Goal: Task Accomplishment & Management: Use online tool/utility

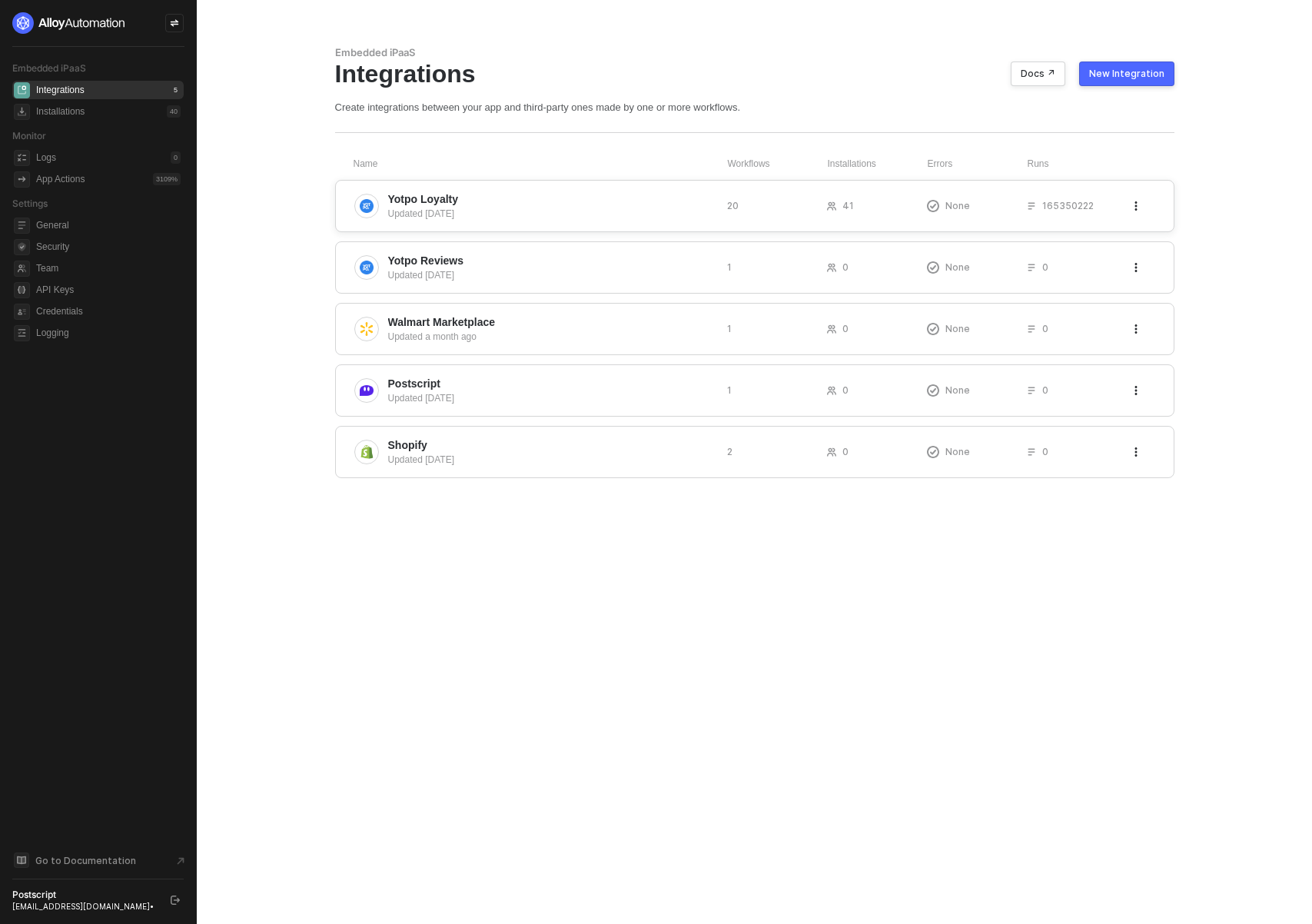
click at [435, 196] on span "Yotpo Loyalty" at bounding box center [423, 198] width 71 height 15
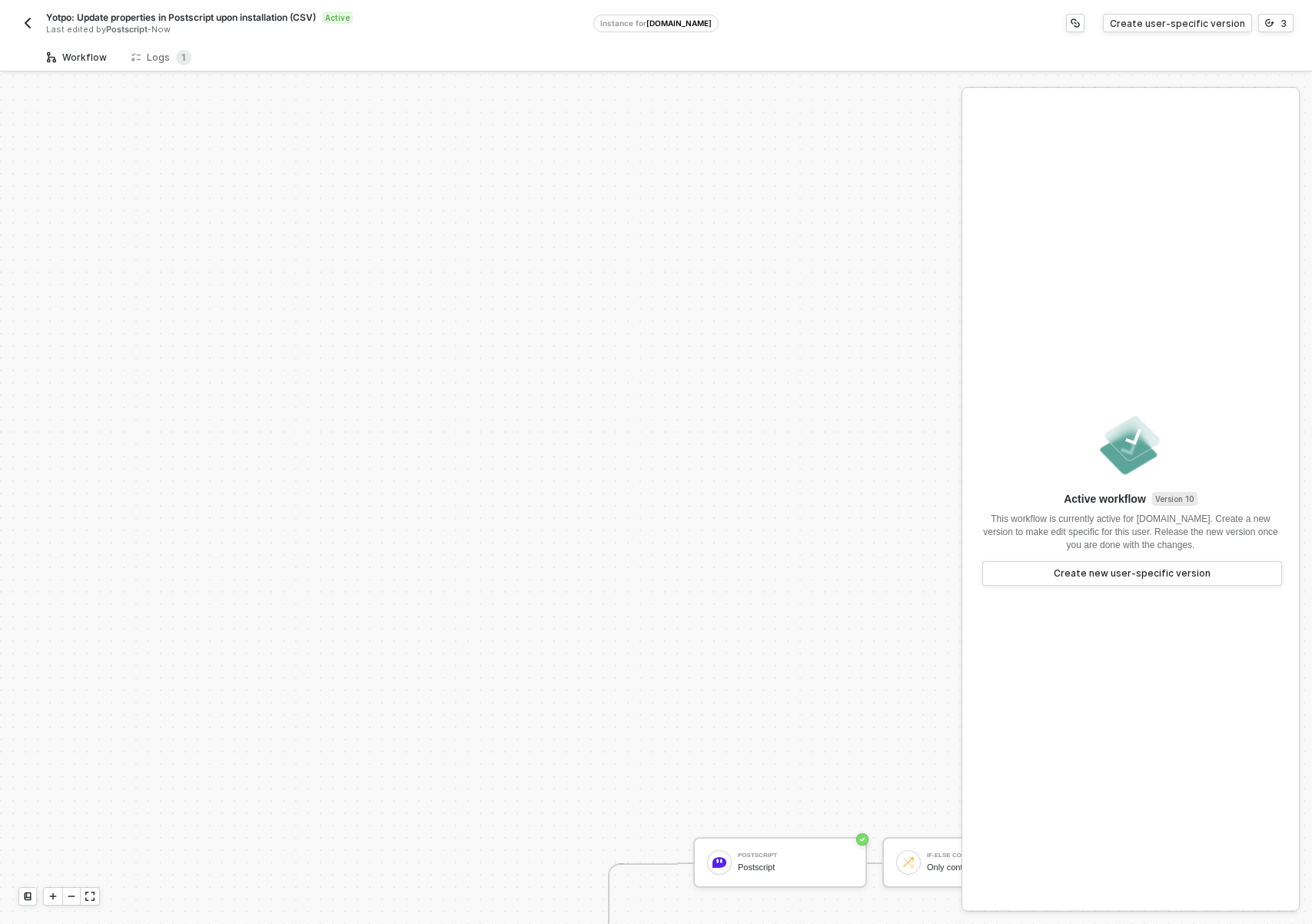
scroll to position [519, 0]
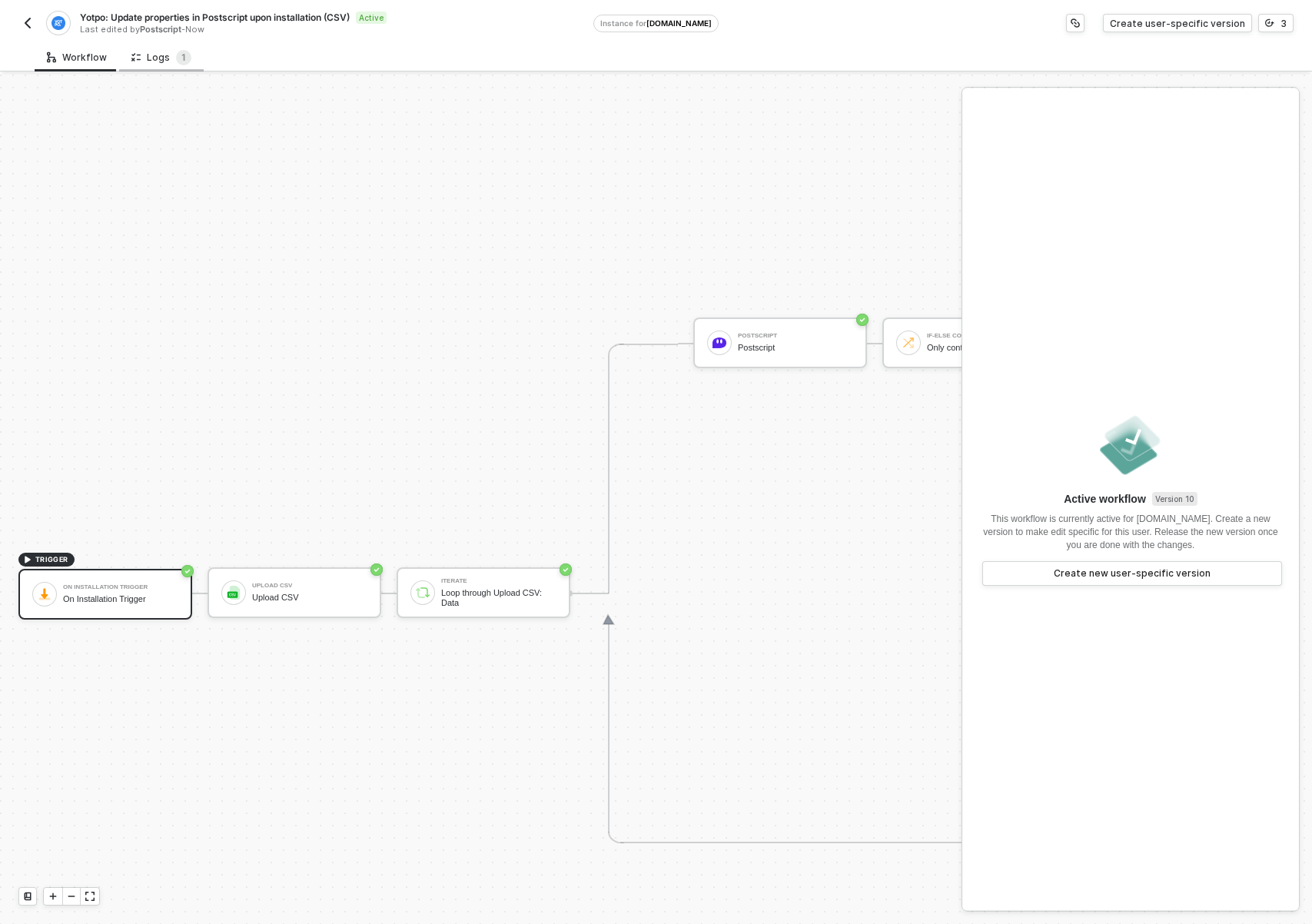
click at [144, 56] on div "Logs 1" at bounding box center [161, 57] width 60 height 15
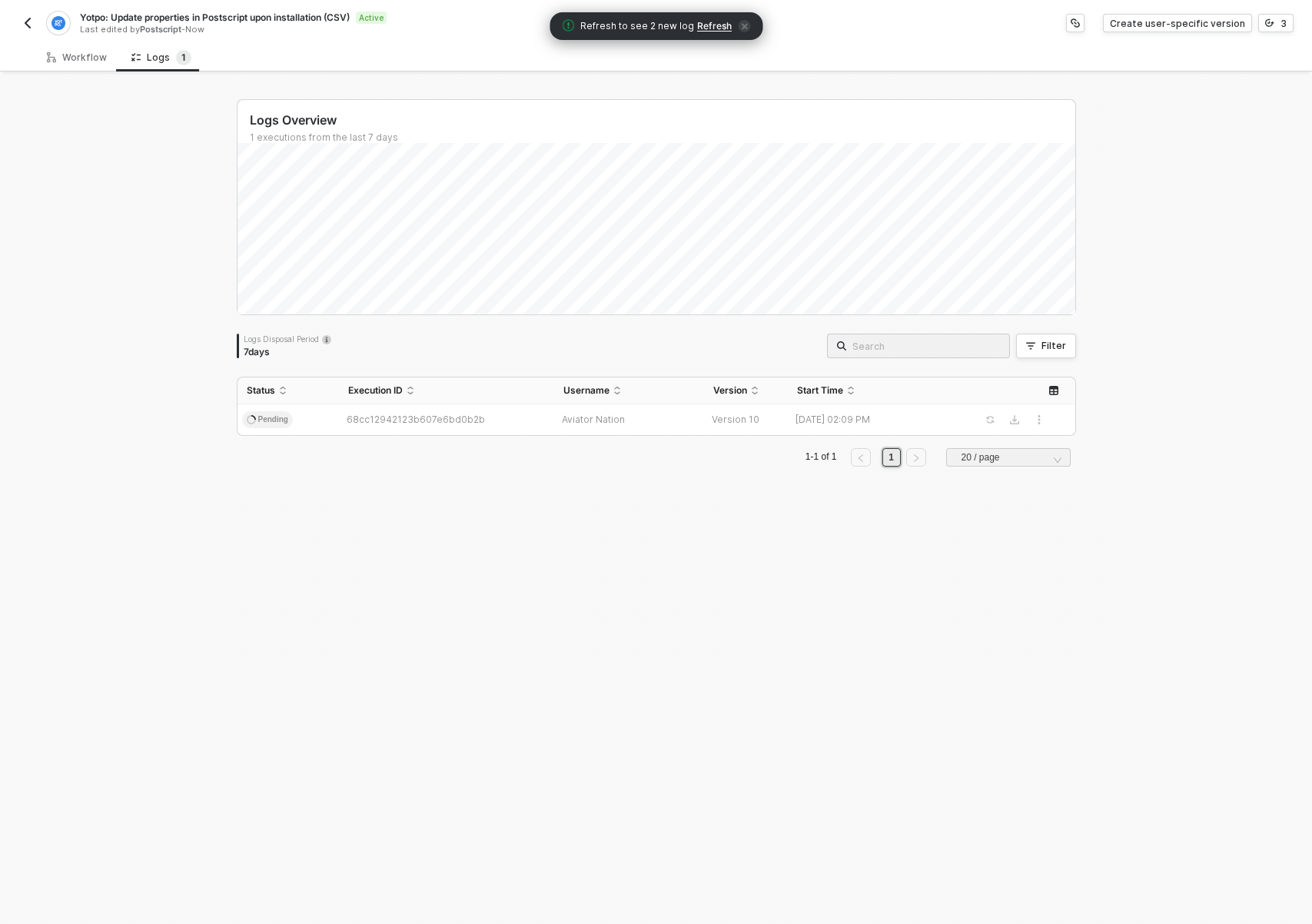
click at [509, 628] on div "Logs Overview 1 executions from the last 7 days Logs Disposal Period 7 days Fil…" at bounding box center [656, 498] width 877 height 849
click at [722, 677] on div "Logs Overview 1 executions from the last 7 days Logs Disposal Period 7 days Fil…" at bounding box center [656, 498] width 877 height 849
click at [38, 19] on div "Yotpo: Update properties in Postscript upon installation (CSV) Active Last edit…" at bounding box center [306, 23] width 575 height 25
click at [35, 22] on button "button" at bounding box center [27, 23] width 19 height 19
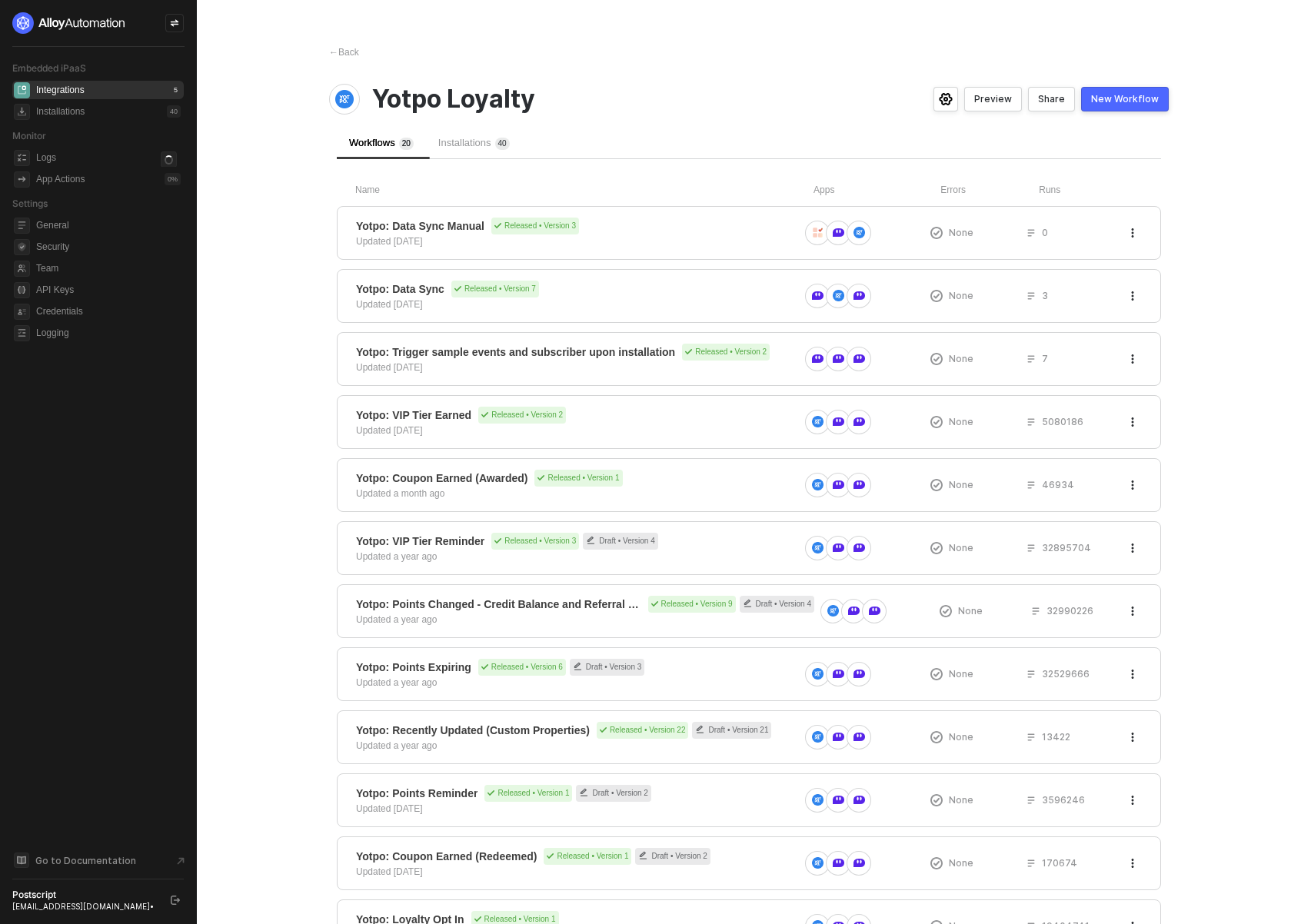
click at [467, 147] on span "Installations 4 0" at bounding box center [473, 143] width 72 height 11
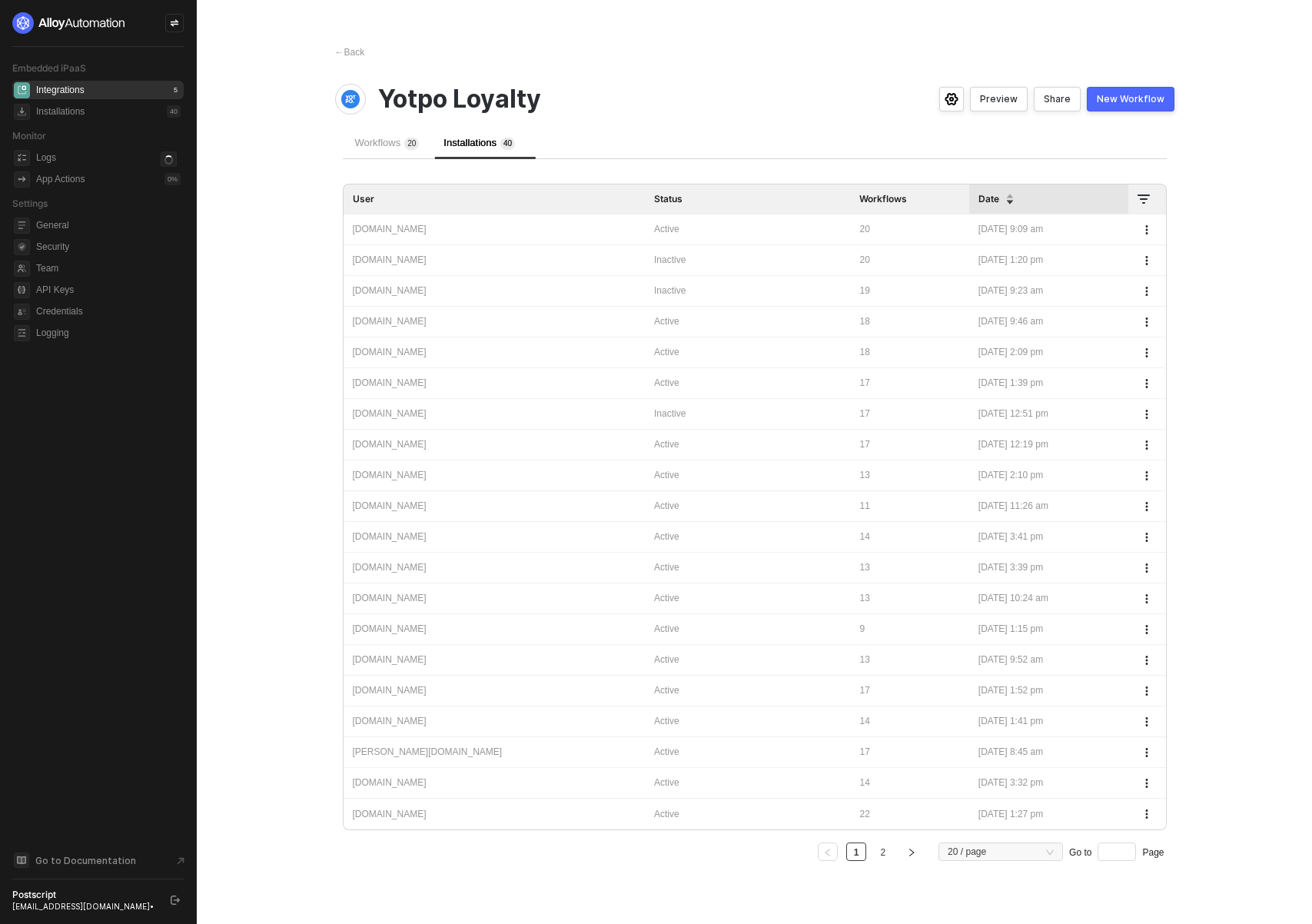
click at [427, 253] on div "shop-the-sak.myshopify.com" at bounding box center [494, 260] width 283 height 15
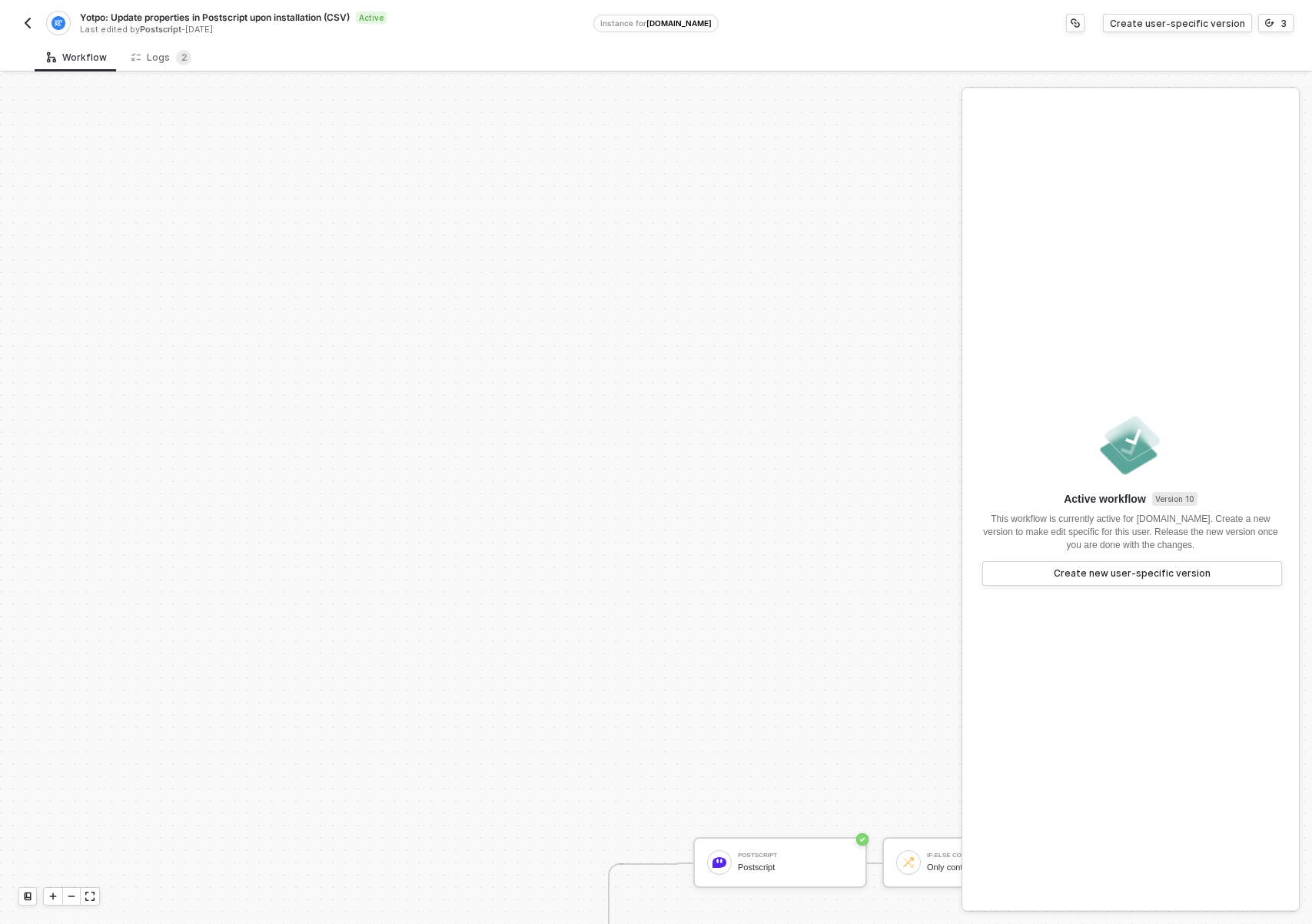
scroll to position [519, 0]
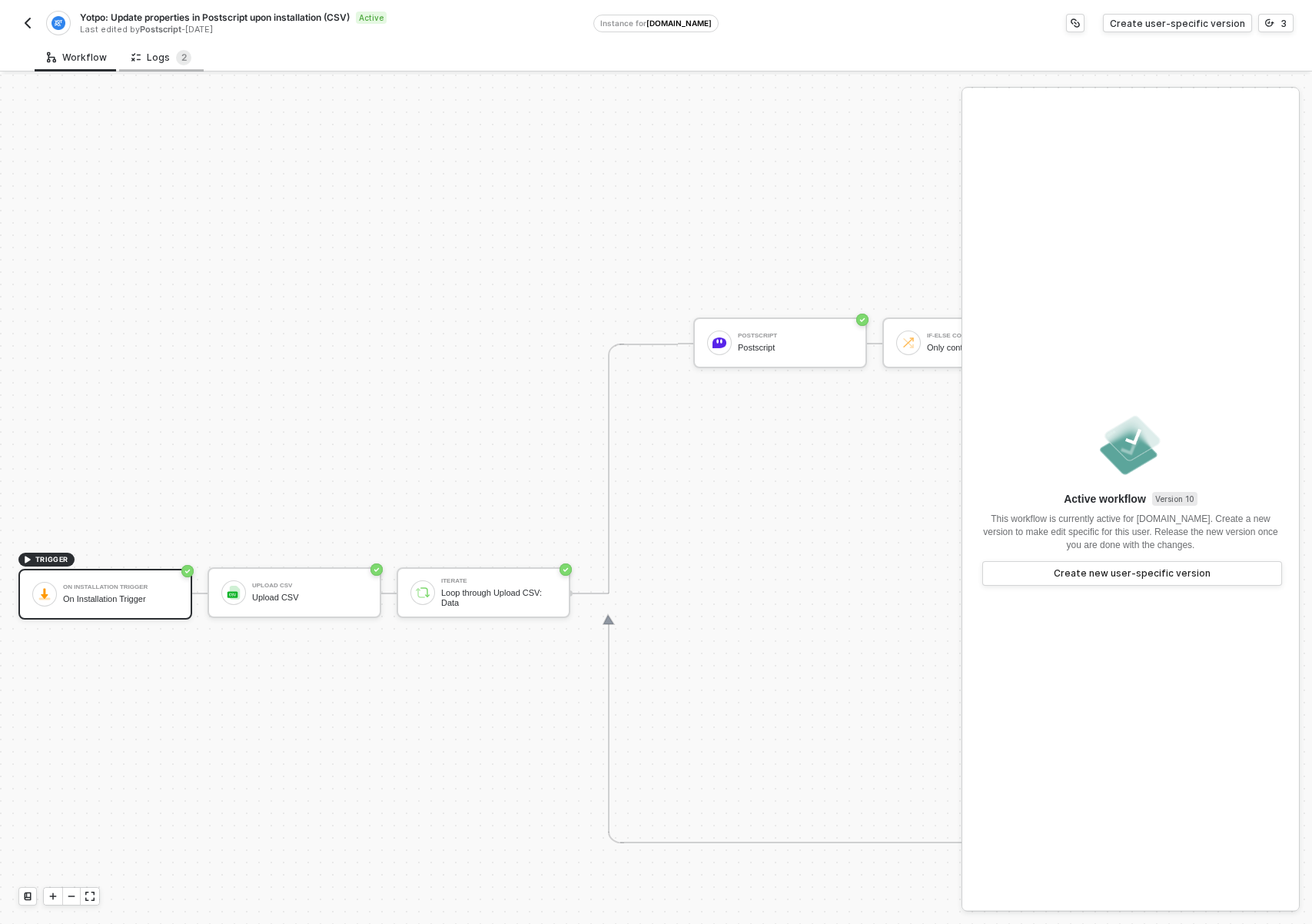
click at [156, 63] on div "Logs 2" at bounding box center [161, 57] width 60 height 15
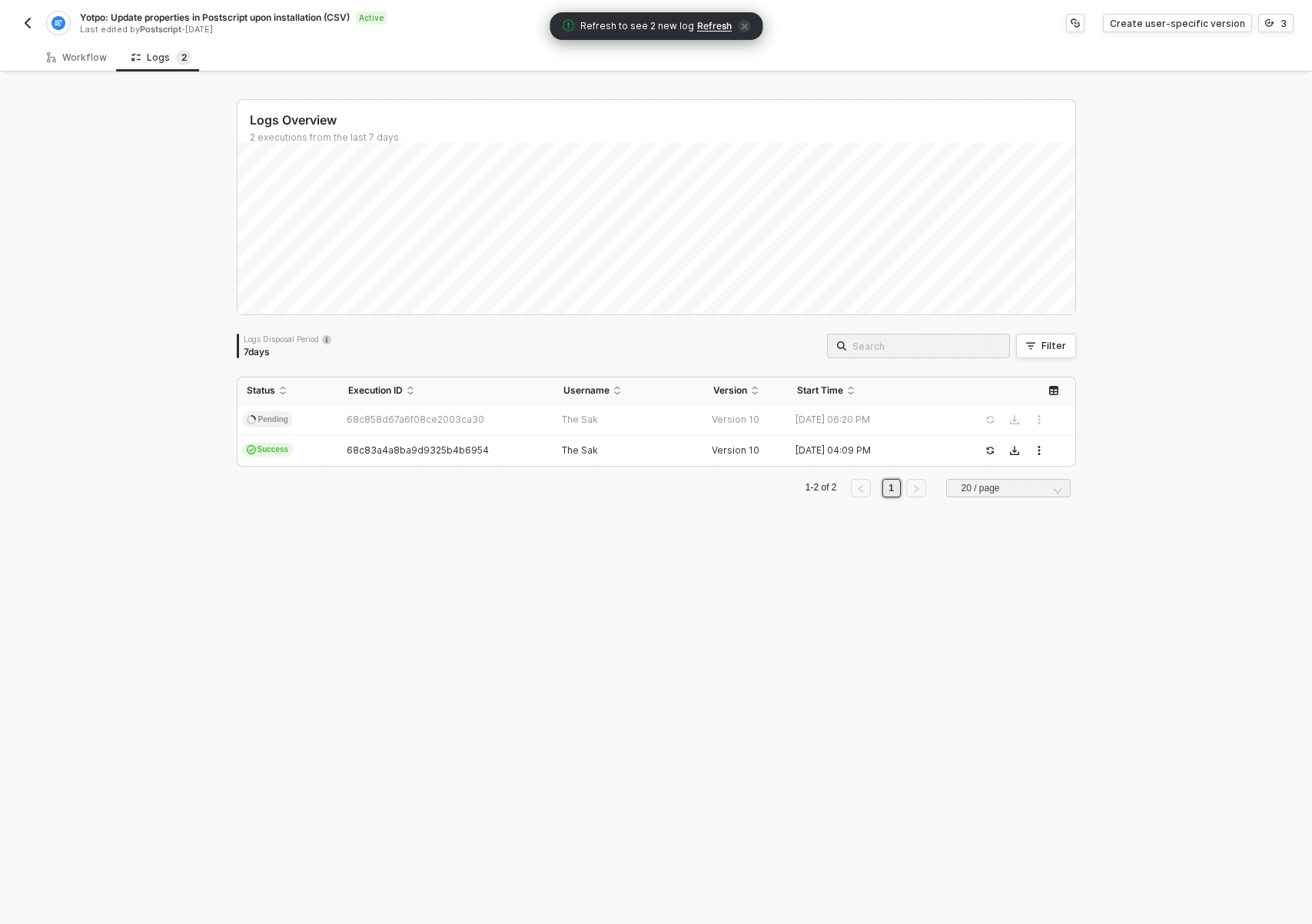
drag, startPoint x: 619, startPoint y: 645, endPoint x: 602, endPoint y: 638, distance: 18.4
click at [620, 645] on div "Logs Overview 2 executions from the last 7 days Thu 11 Success 0 Failure 0 Logs…" at bounding box center [656, 498] width 877 height 849
drag, startPoint x: 546, startPoint y: 598, endPoint x: 291, endPoint y: 138, distance: 526.0
click at [546, 598] on div "Logs Overview 2 executions from the last 7 days Sat 13 Success 0 Failure 0 Logs…" at bounding box center [656, 498] width 877 height 849
click at [62, 62] on div "Workflow" at bounding box center [77, 57] width 60 height 12
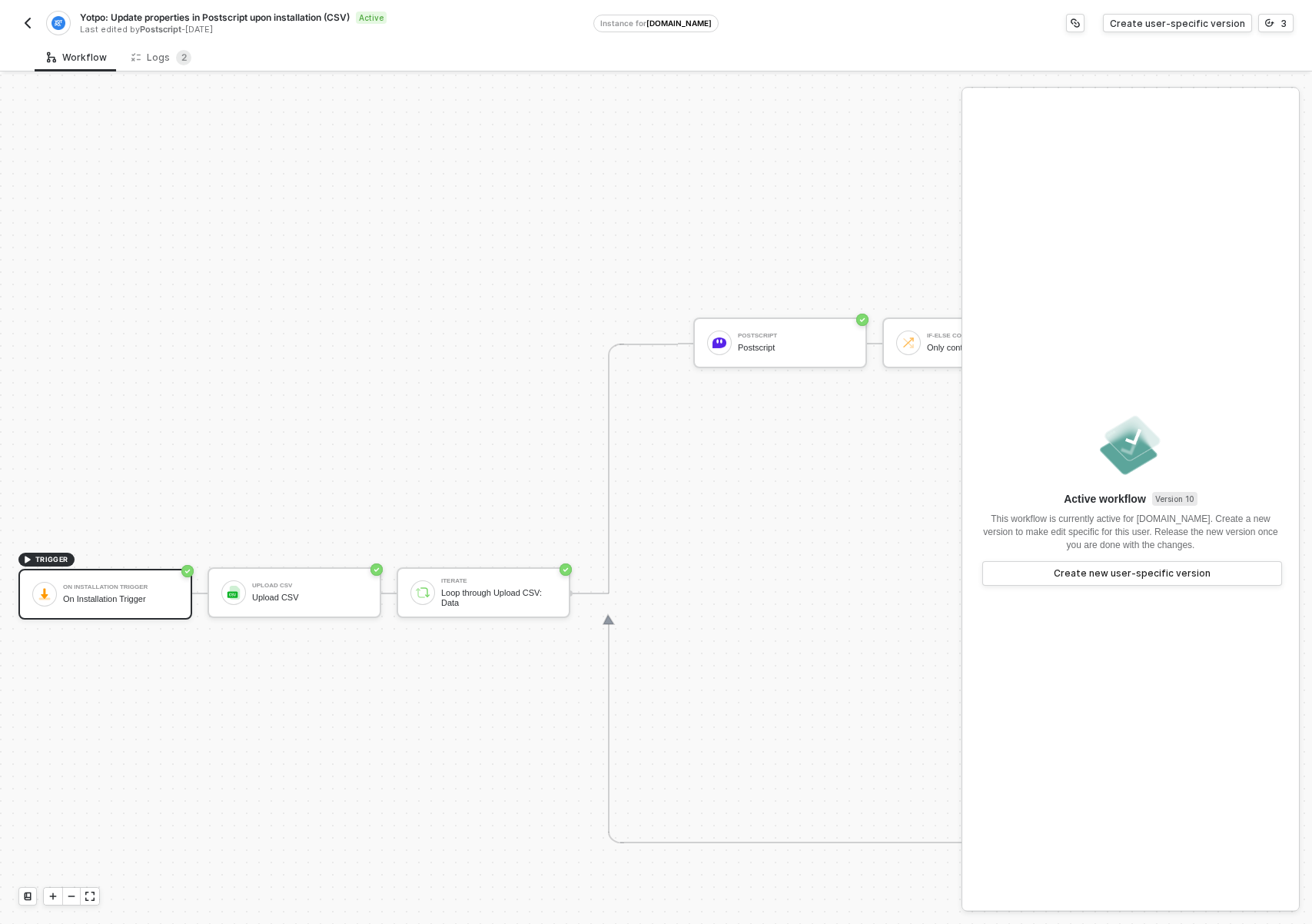
click at [33, 19] on img "button" at bounding box center [27, 23] width 12 height 12
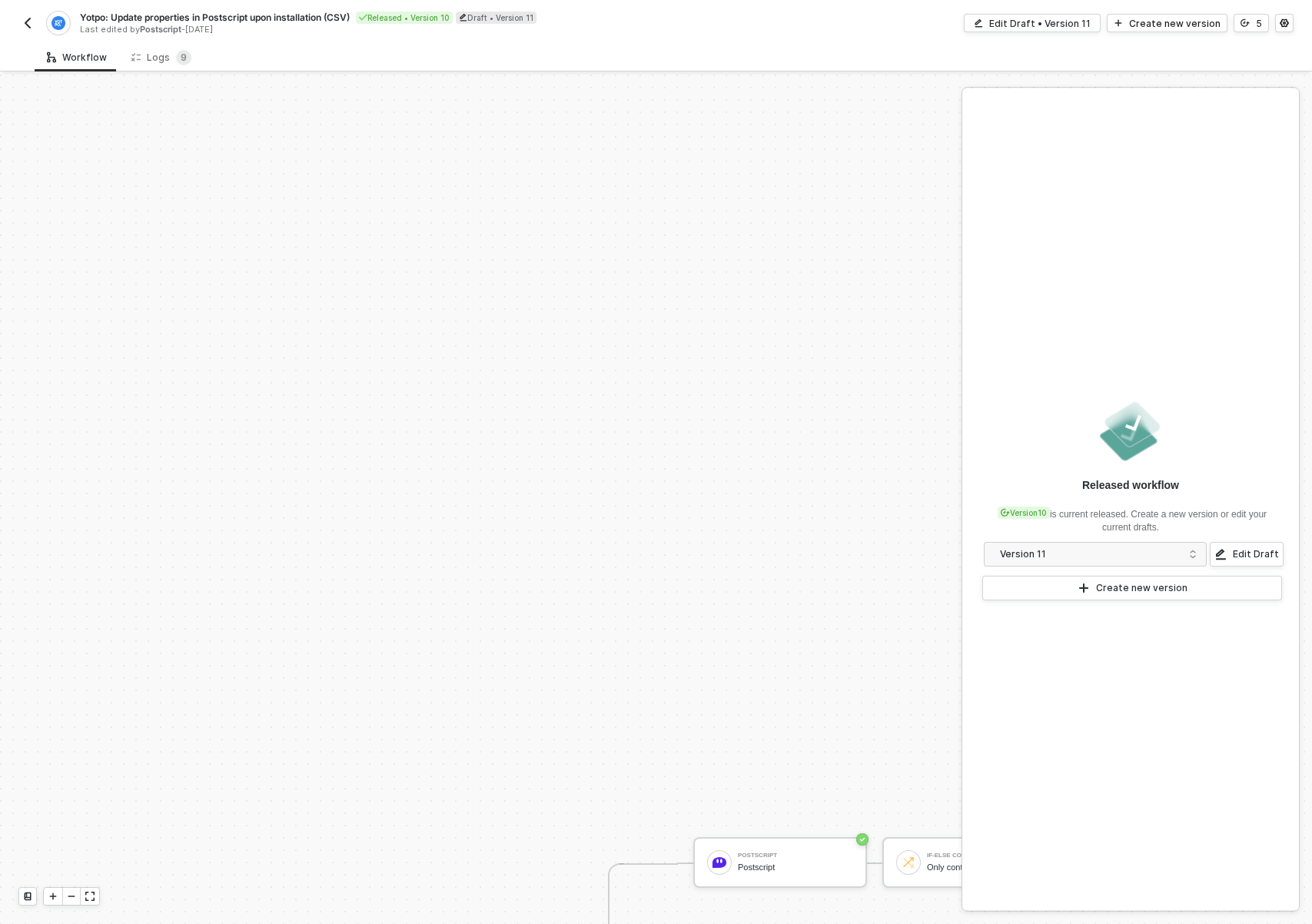
scroll to position [519, 0]
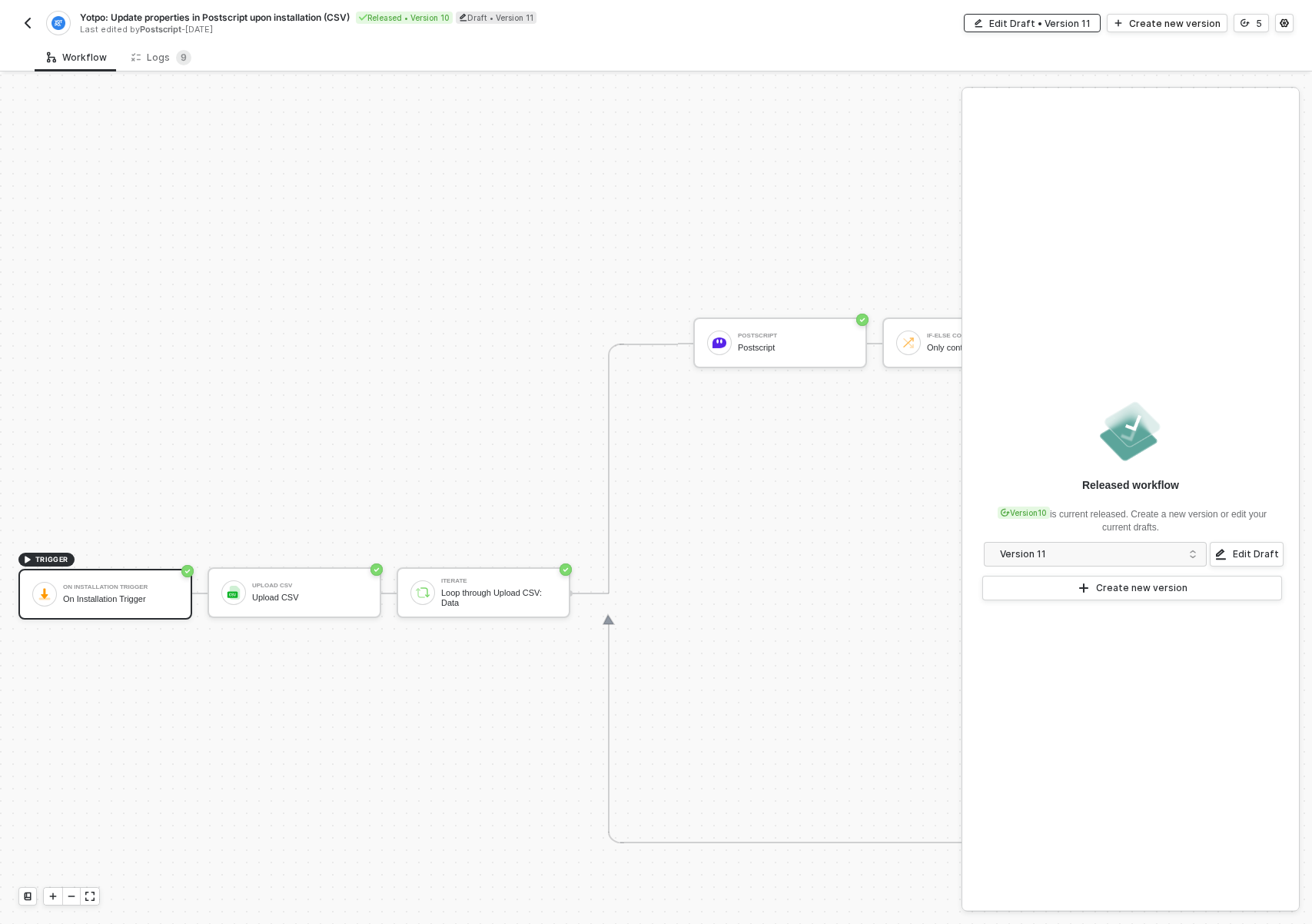
click at [1023, 19] on div "Edit Draft • Version 11" at bounding box center [1040, 23] width 102 height 13
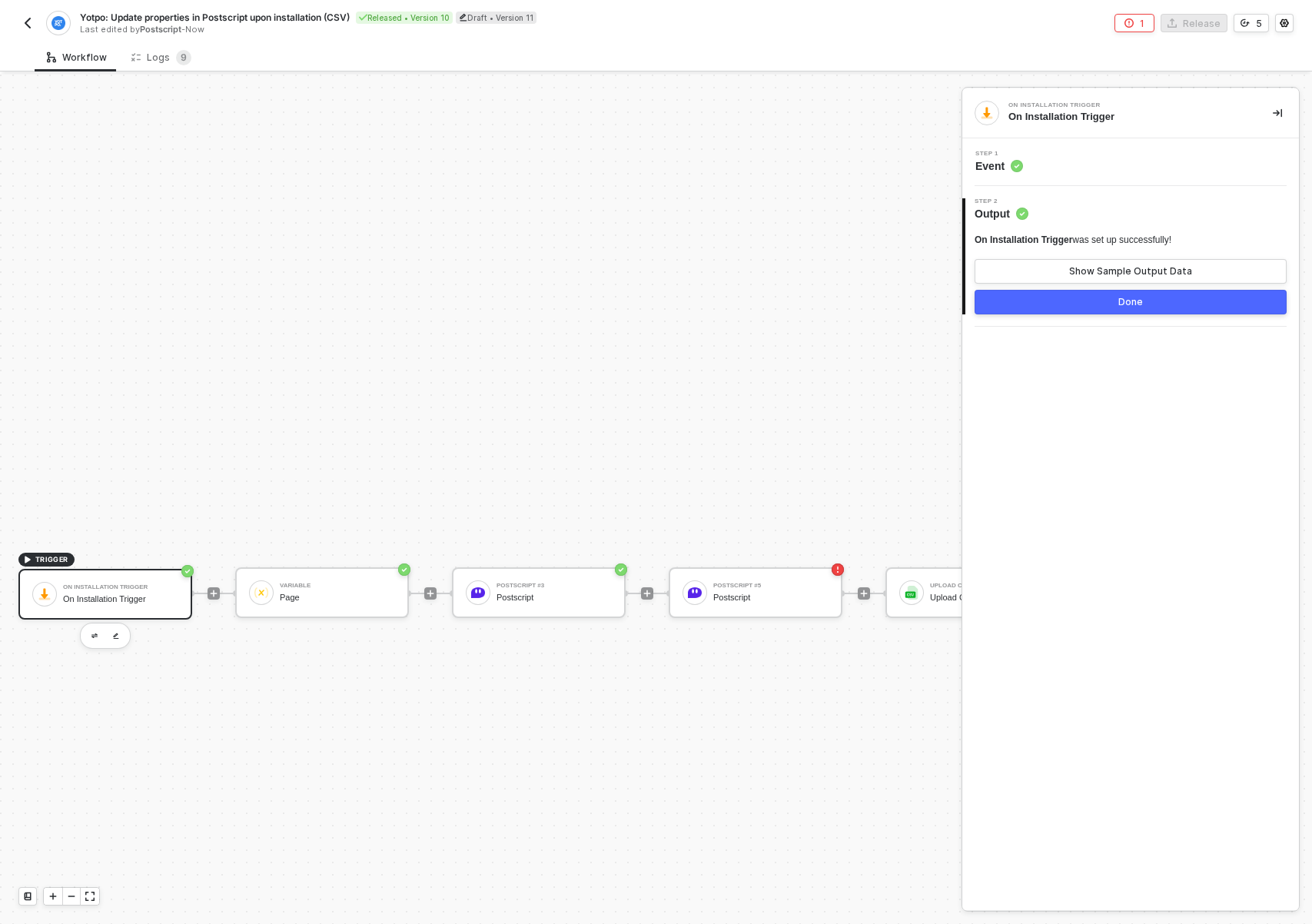
click at [1123, 25] on button "1" at bounding box center [1135, 23] width 40 height 19
click at [1261, 24] on button "5" at bounding box center [1252, 23] width 35 height 19
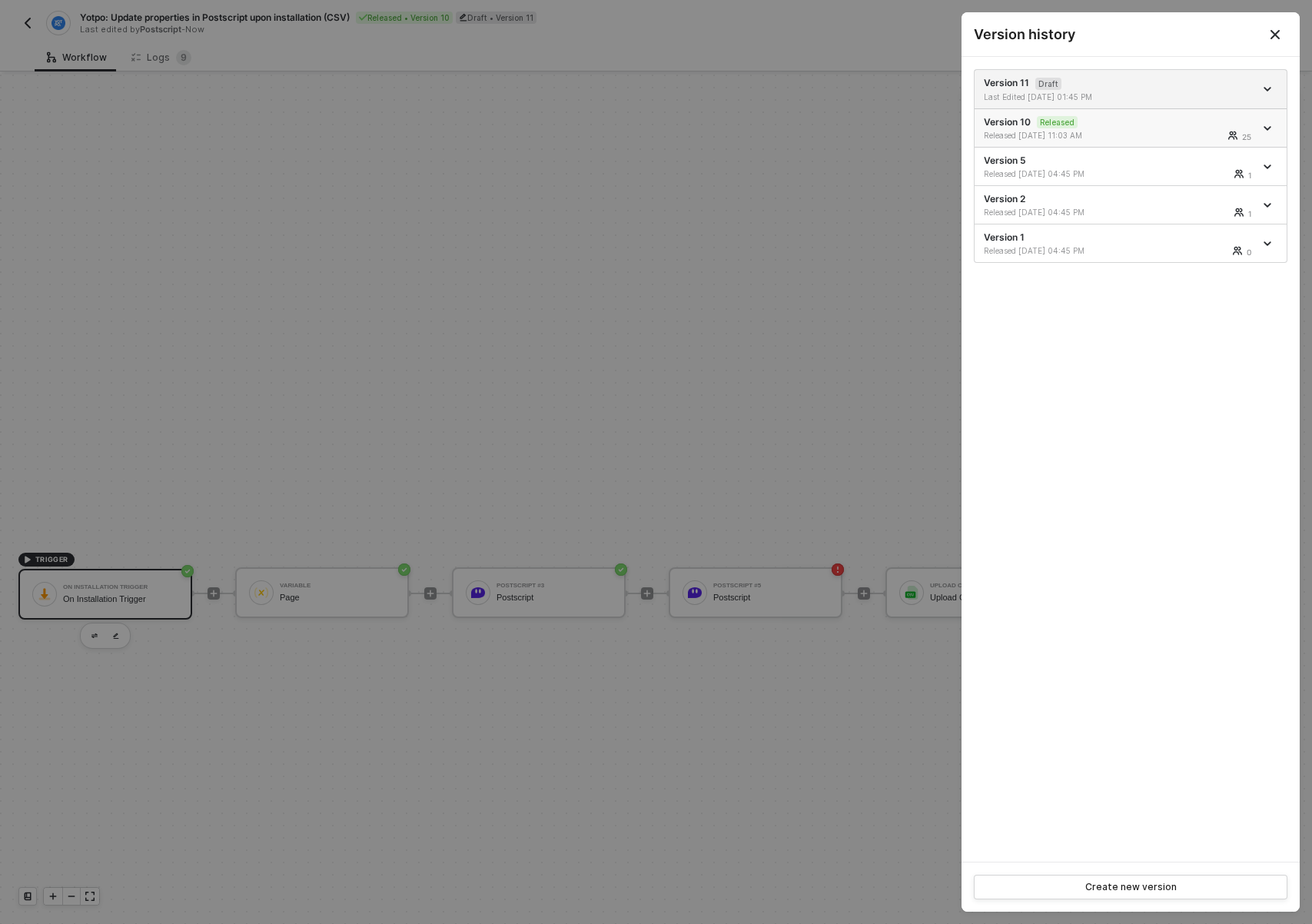
click at [1160, 138] on div "Released [DATE] 11:03 AM 25" at bounding box center [1119, 135] width 271 height 10
click at [1265, 127] on icon "icon-arrow-down" at bounding box center [1268, 128] width 6 height 3
click at [1058, 132] on div "Released [DATE] 11:03 AM" at bounding box center [1052, 135] width 138 height 10
click at [1278, 39] on icon "Close" at bounding box center [1275, 34] width 12 height 12
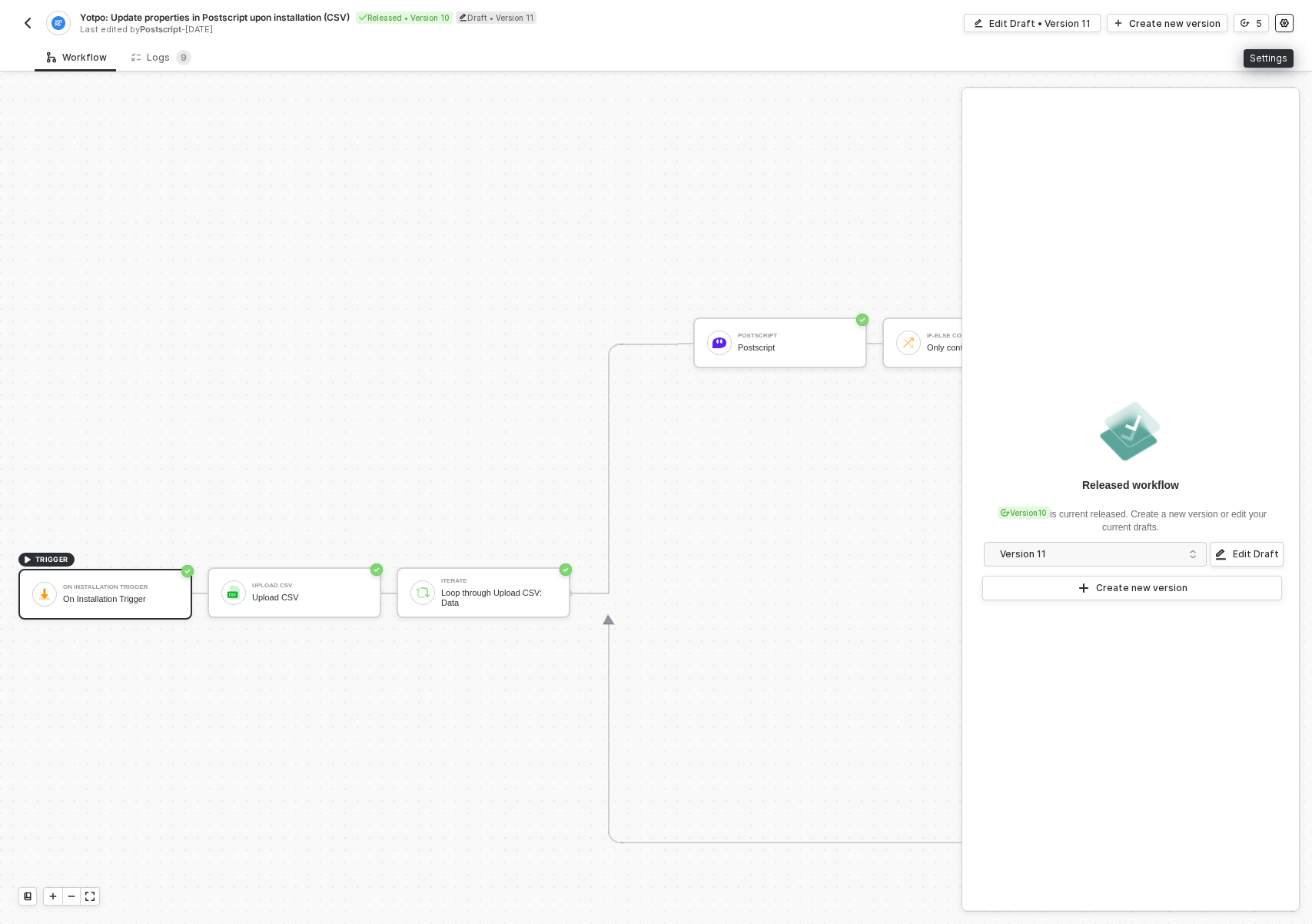
click at [1286, 24] on icon "icon-settings" at bounding box center [1284, 23] width 9 height 9
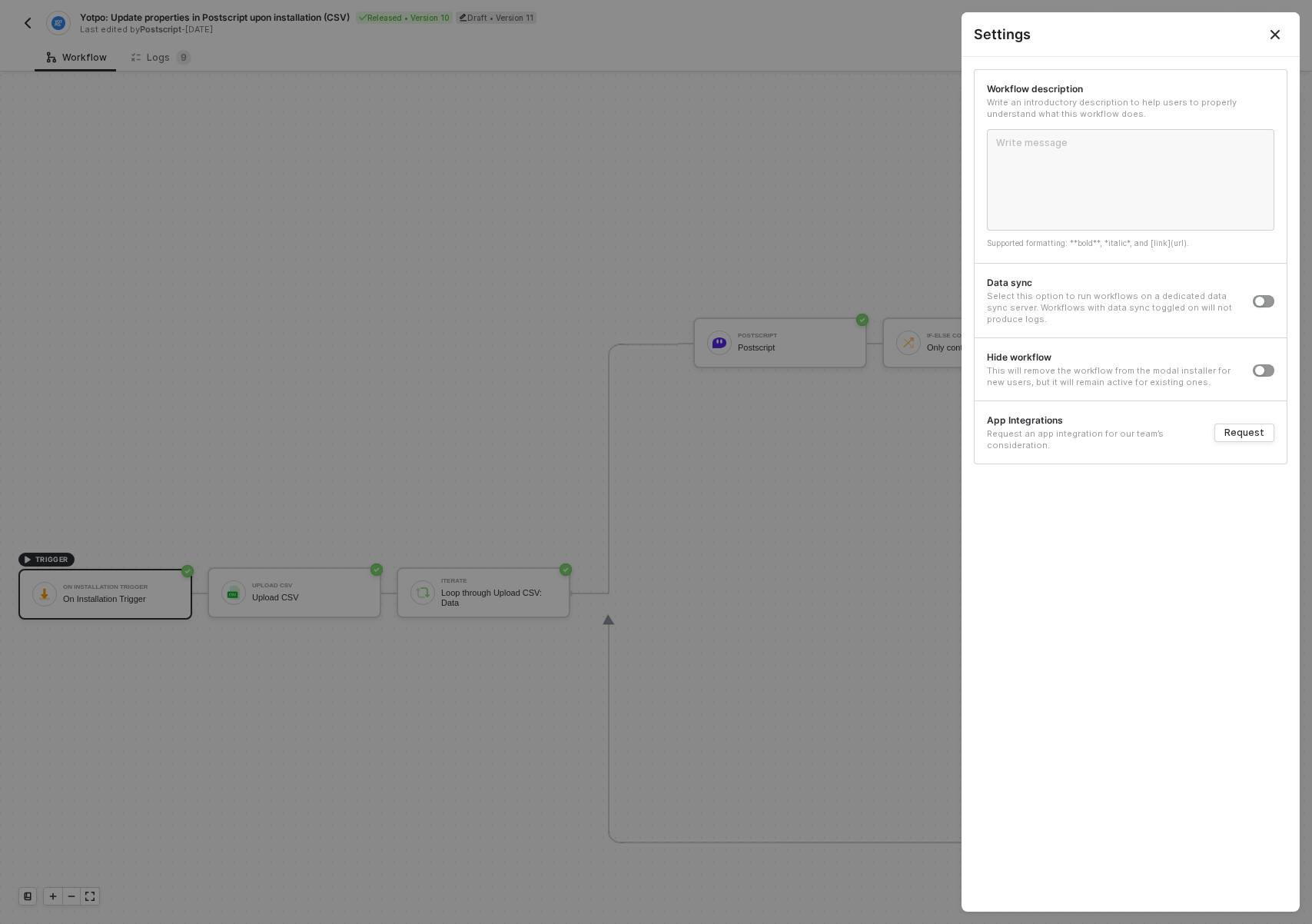
click at [1285, 34] on button "Close" at bounding box center [1275, 34] width 49 height 44
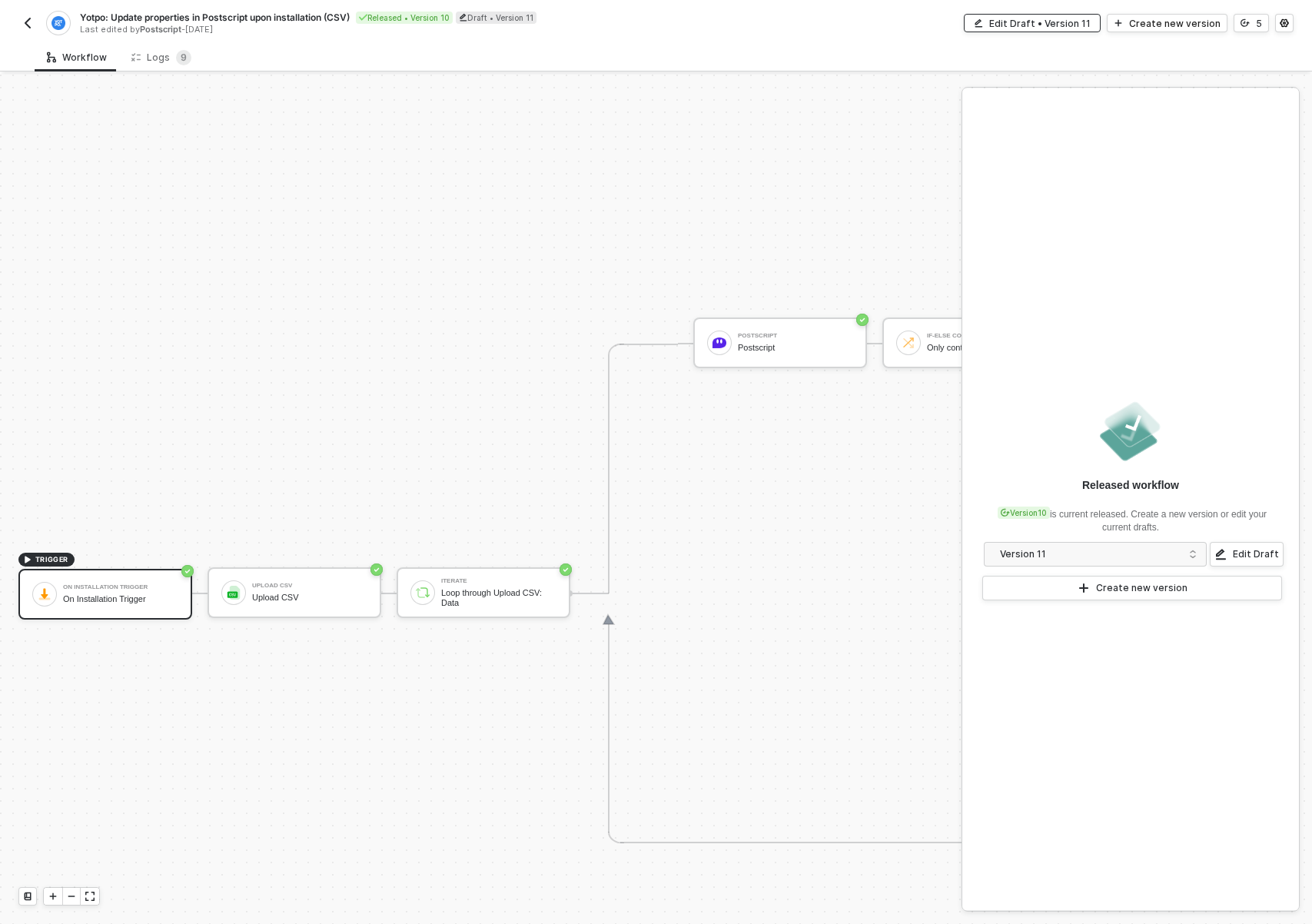
click at [1048, 27] on div "Edit Draft • Version 11" at bounding box center [1040, 23] width 102 height 13
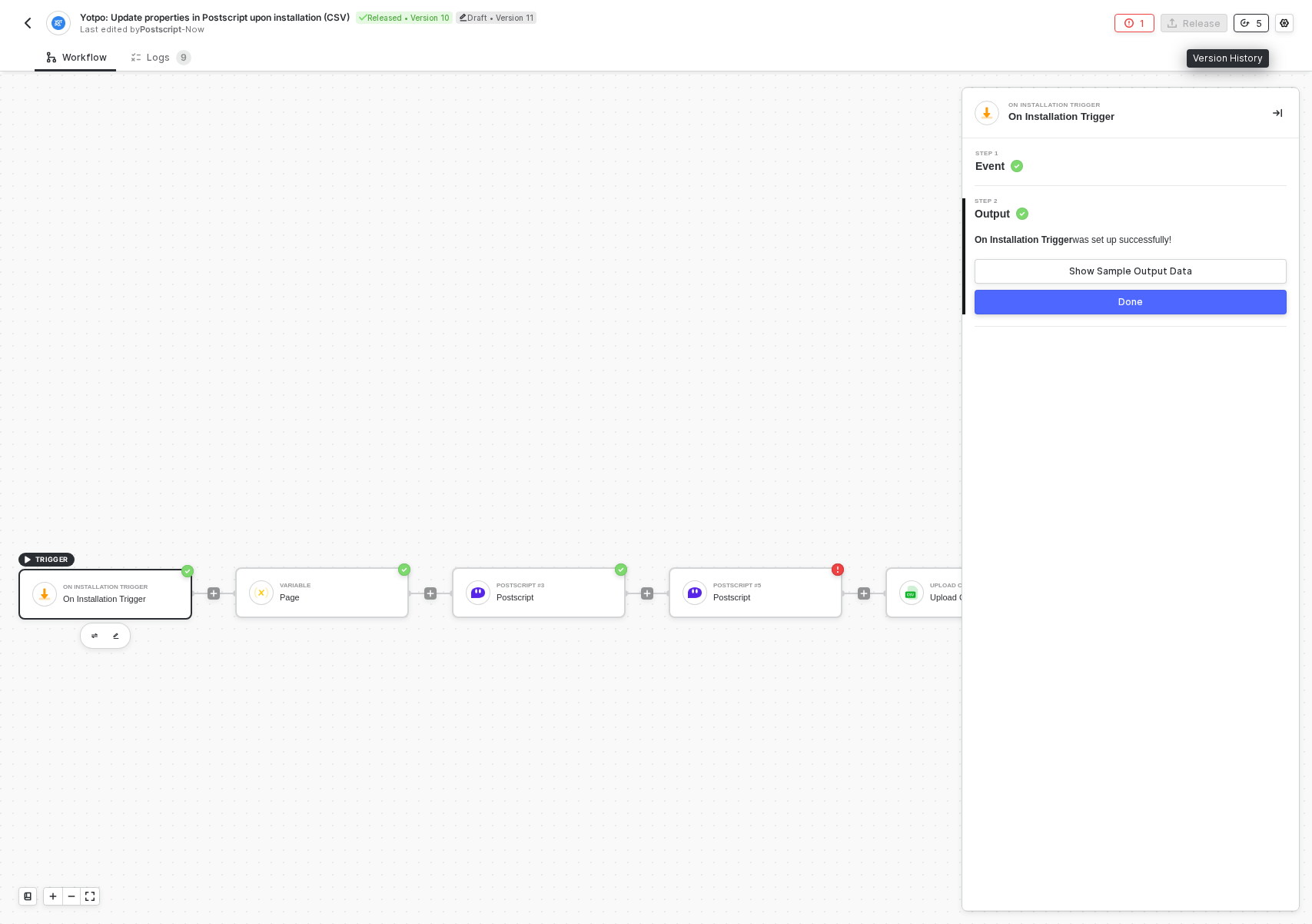
click at [1249, 21] on icon "icon-versioning" at bounding box center [1245, 23] width 9 height 9
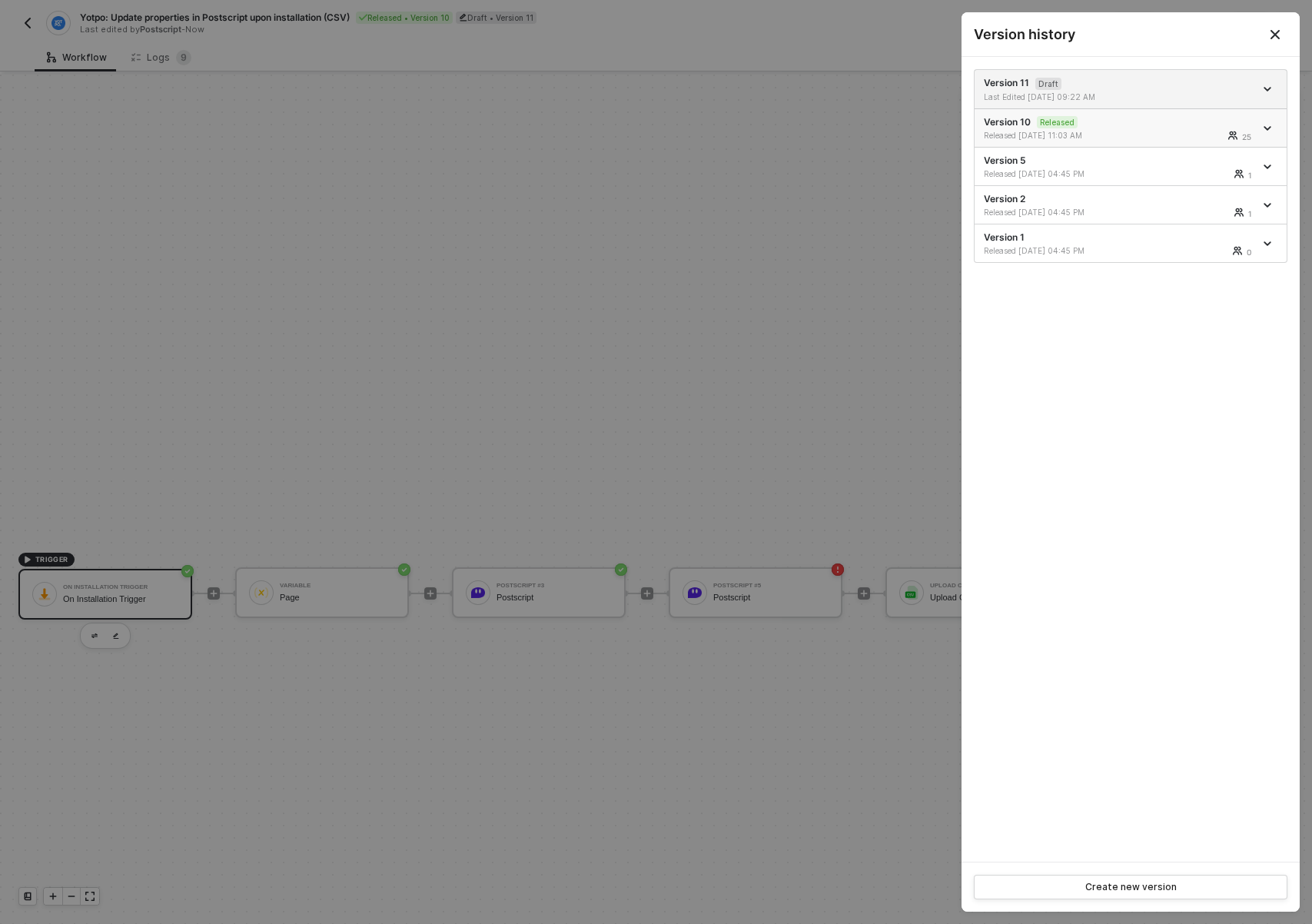
click at [1275, 129] on link at bounding box center [1269, 128] width 17 height 8
click at [1268, 126] on icon "icon-arrow-down" at bounding box center [1268, 128] width 8 height 8
click at [1128, 140] on div "Released 09/07/2023 11:03 AM 25" at bounding box center [1119, 135] width 271 height 10
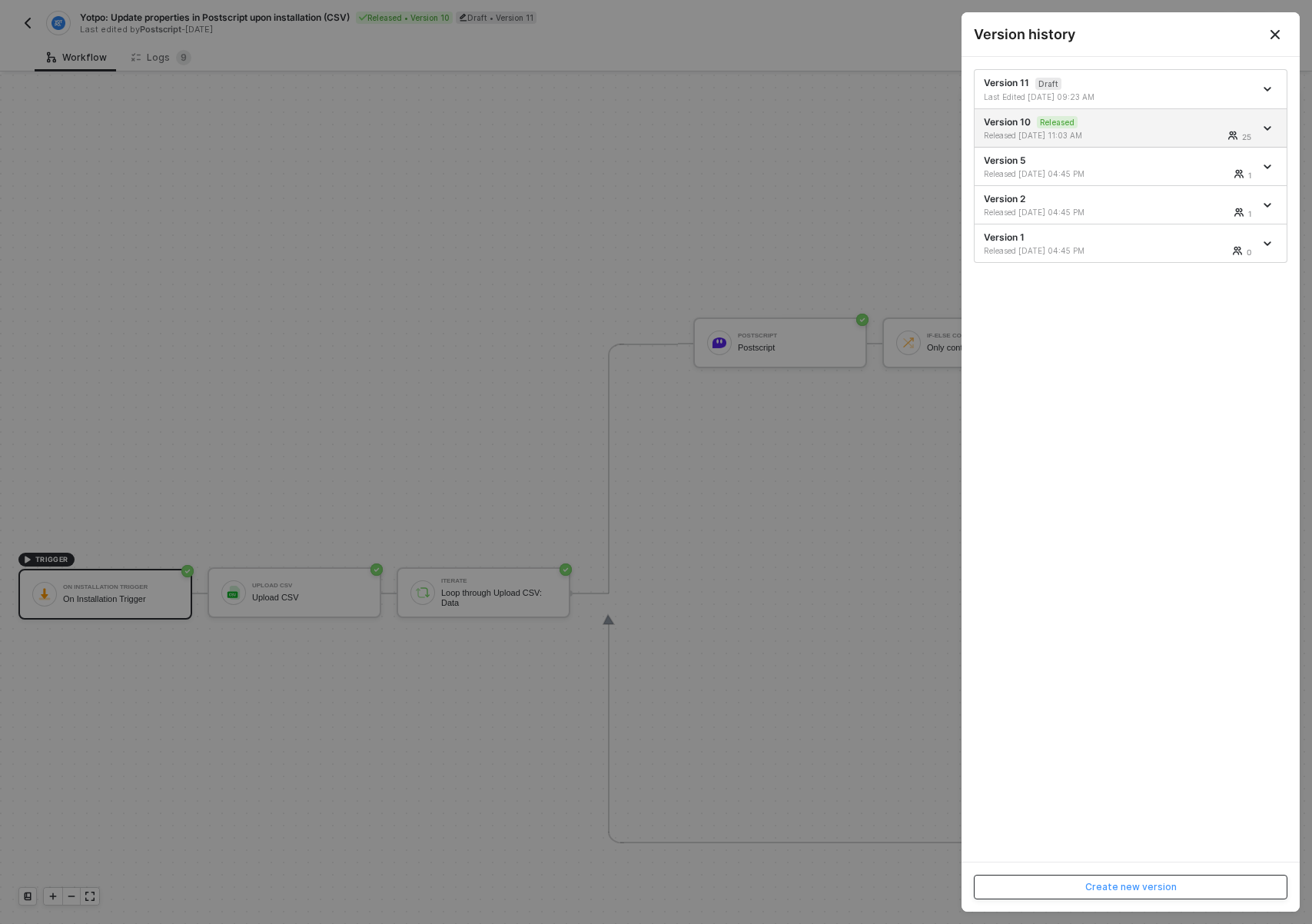
click at [1116, 880] on button "Create new version" at bounding box center [1131, 887] width 314 height 25
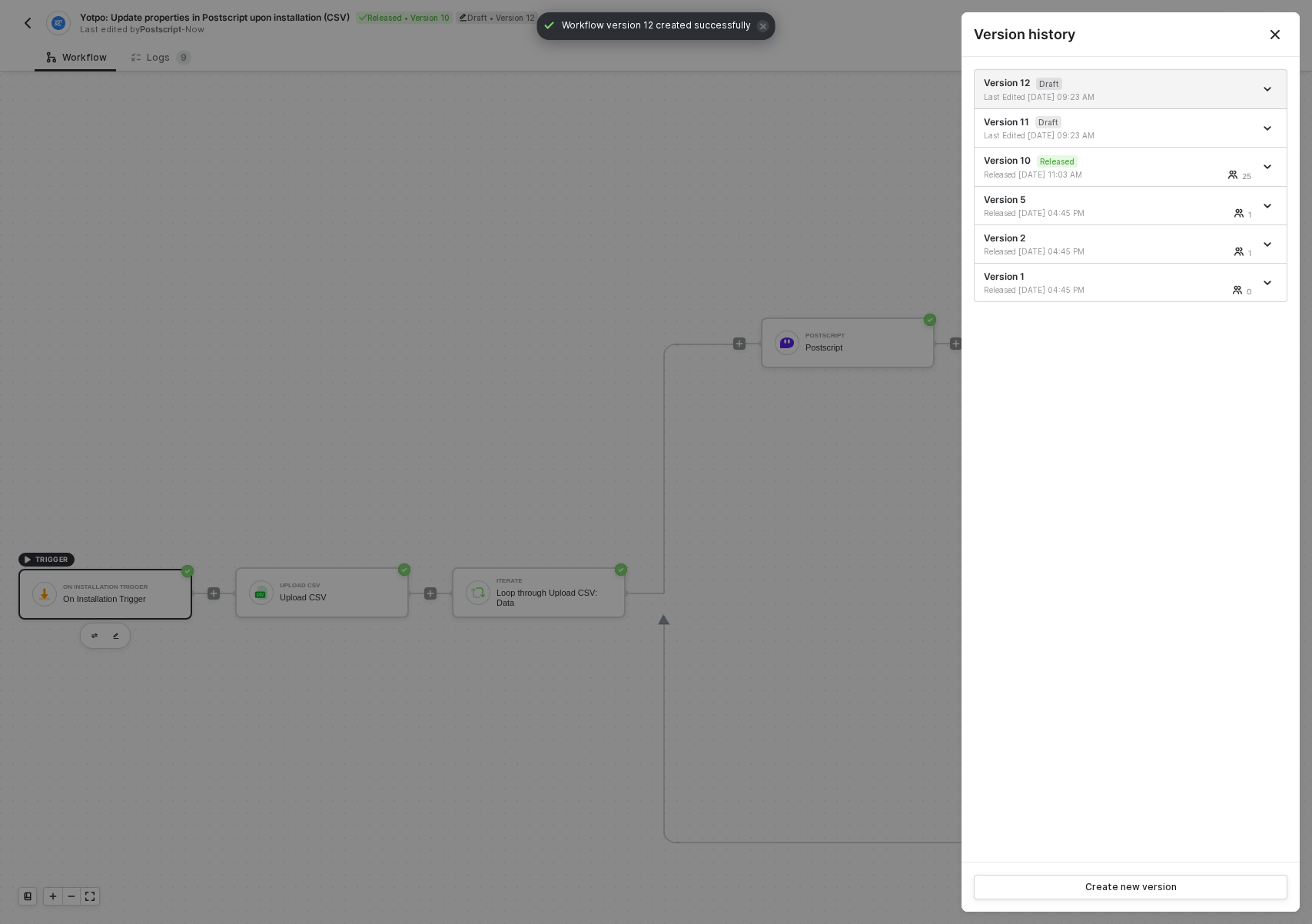
click at [283, 408] on div at bounding box center [656, 462] width 1312 height 924
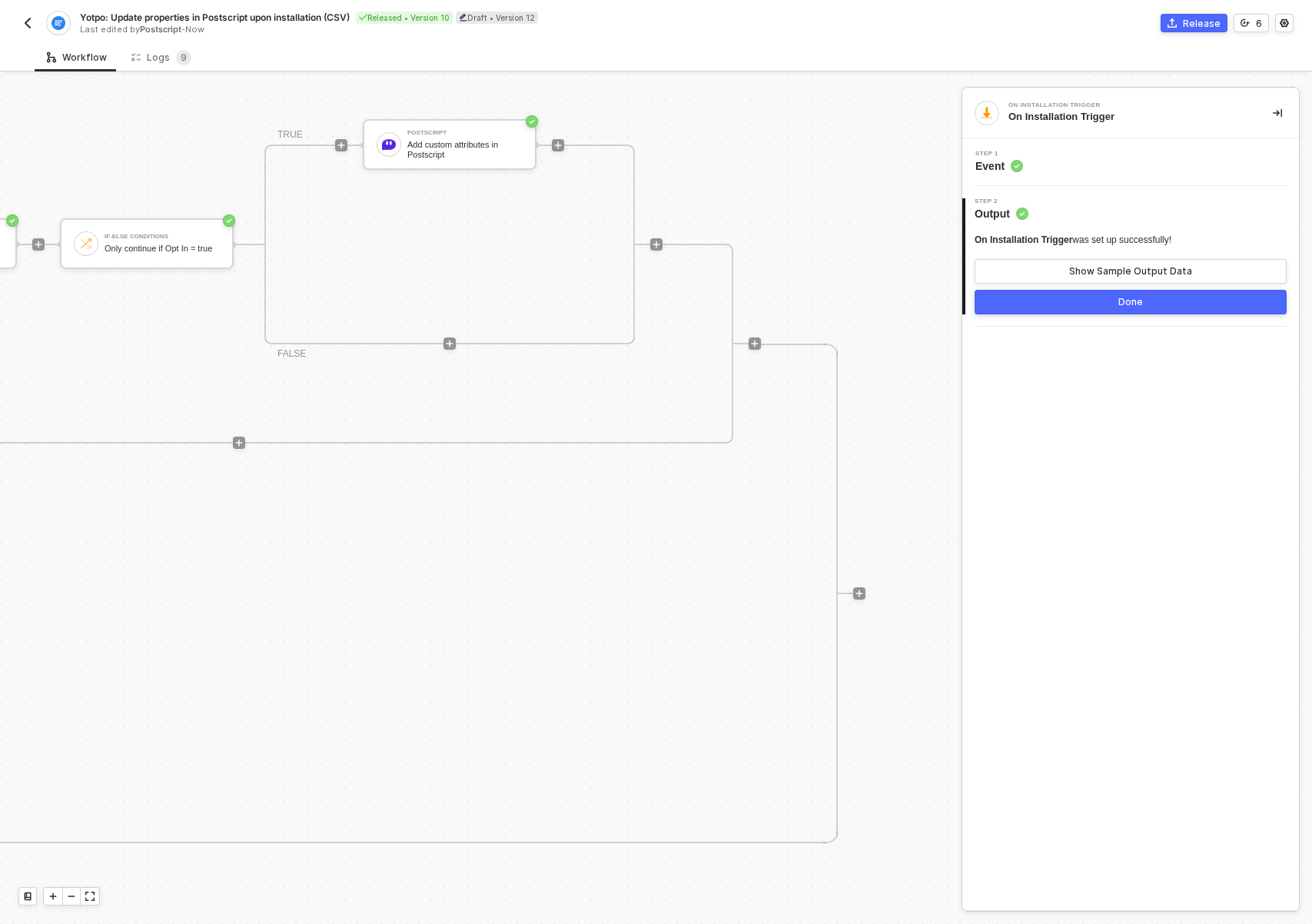
scroll to position [519, 0]
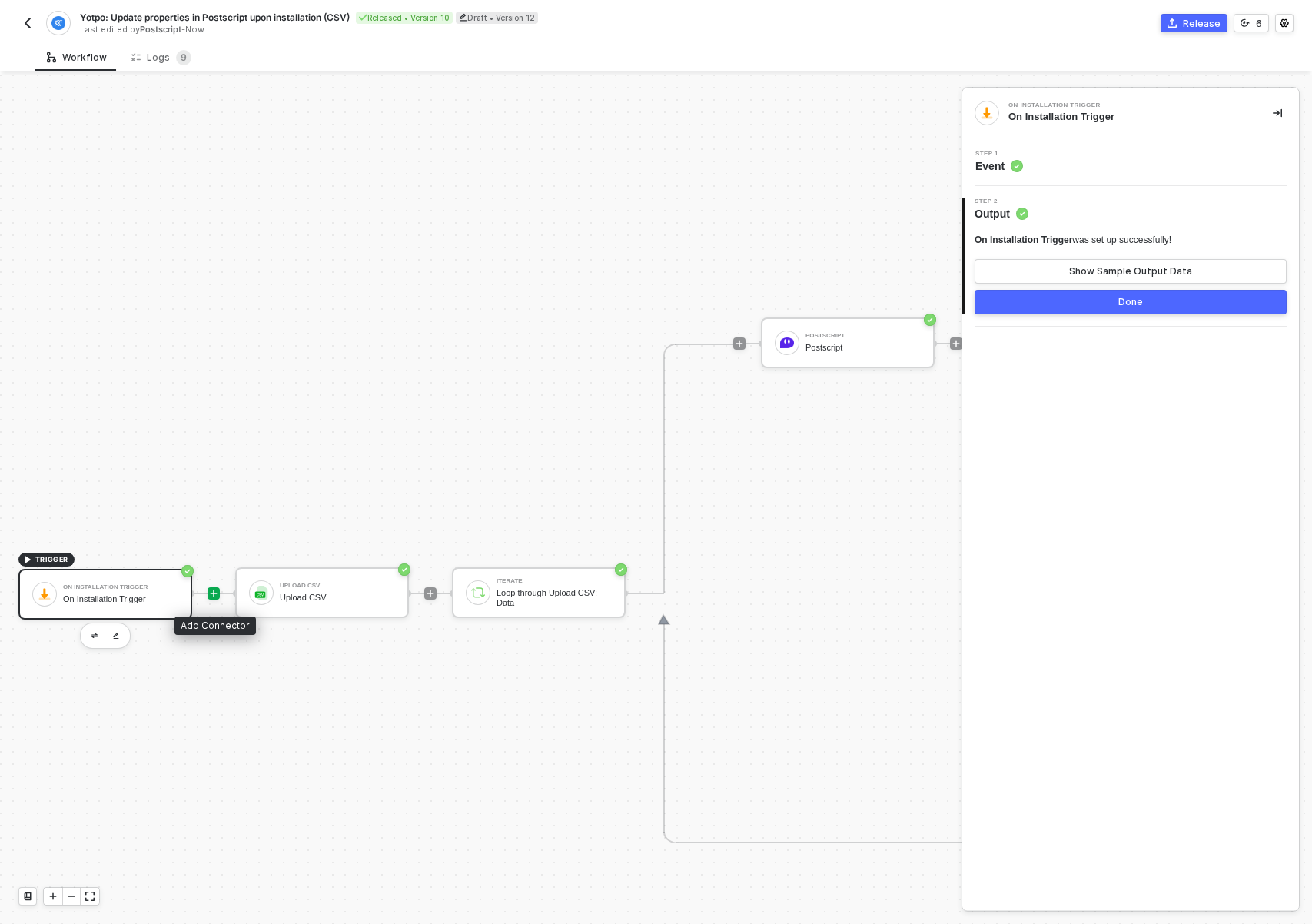
click at [212, 591] on icon "icon-play" at bounding box center [213, 593] width 9 height 9
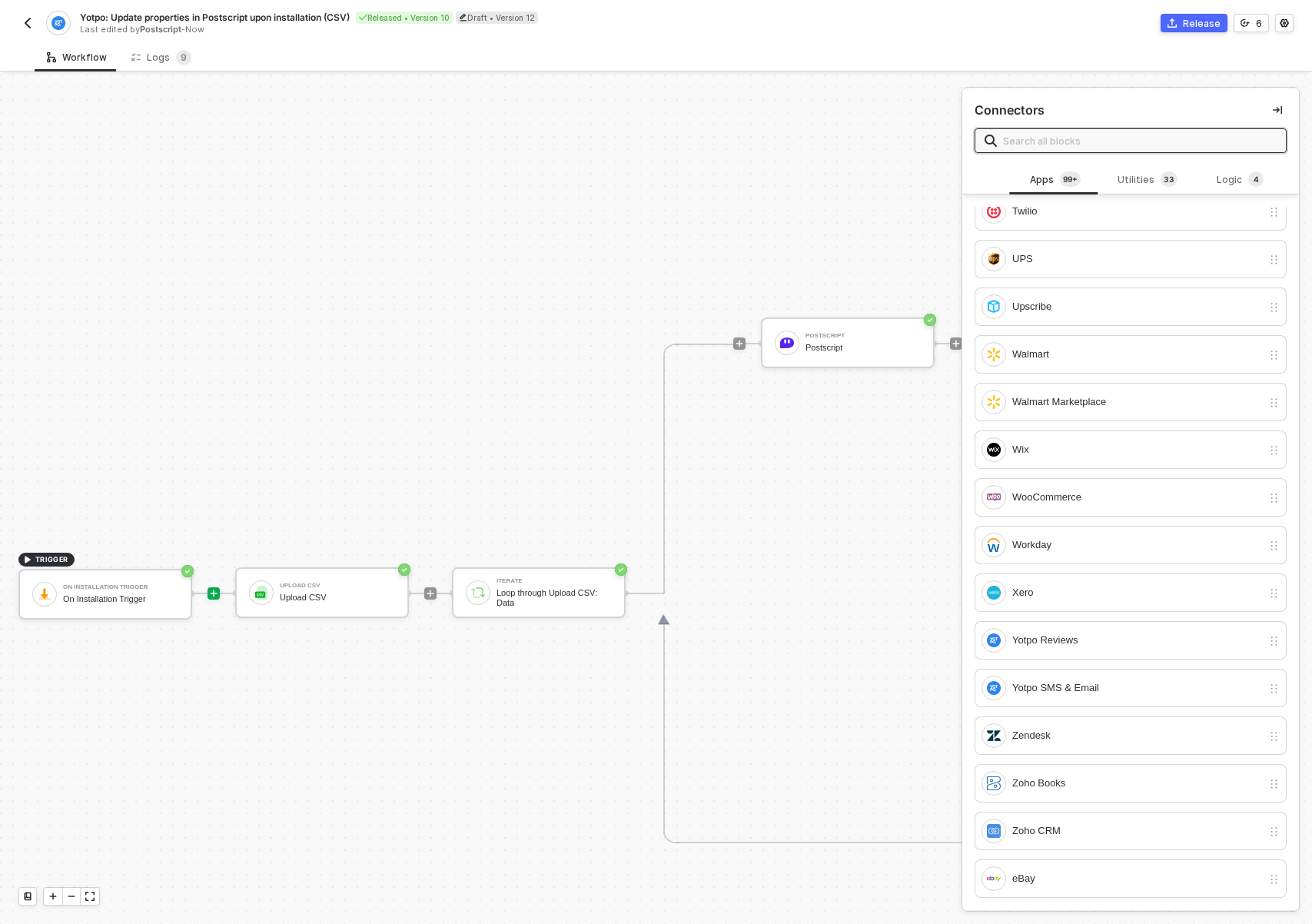
scroll to position [7814, 0]
click at [1136, 182] on div "Utilities 3 3" at bounding box center [1147, 180] width 68 height 17
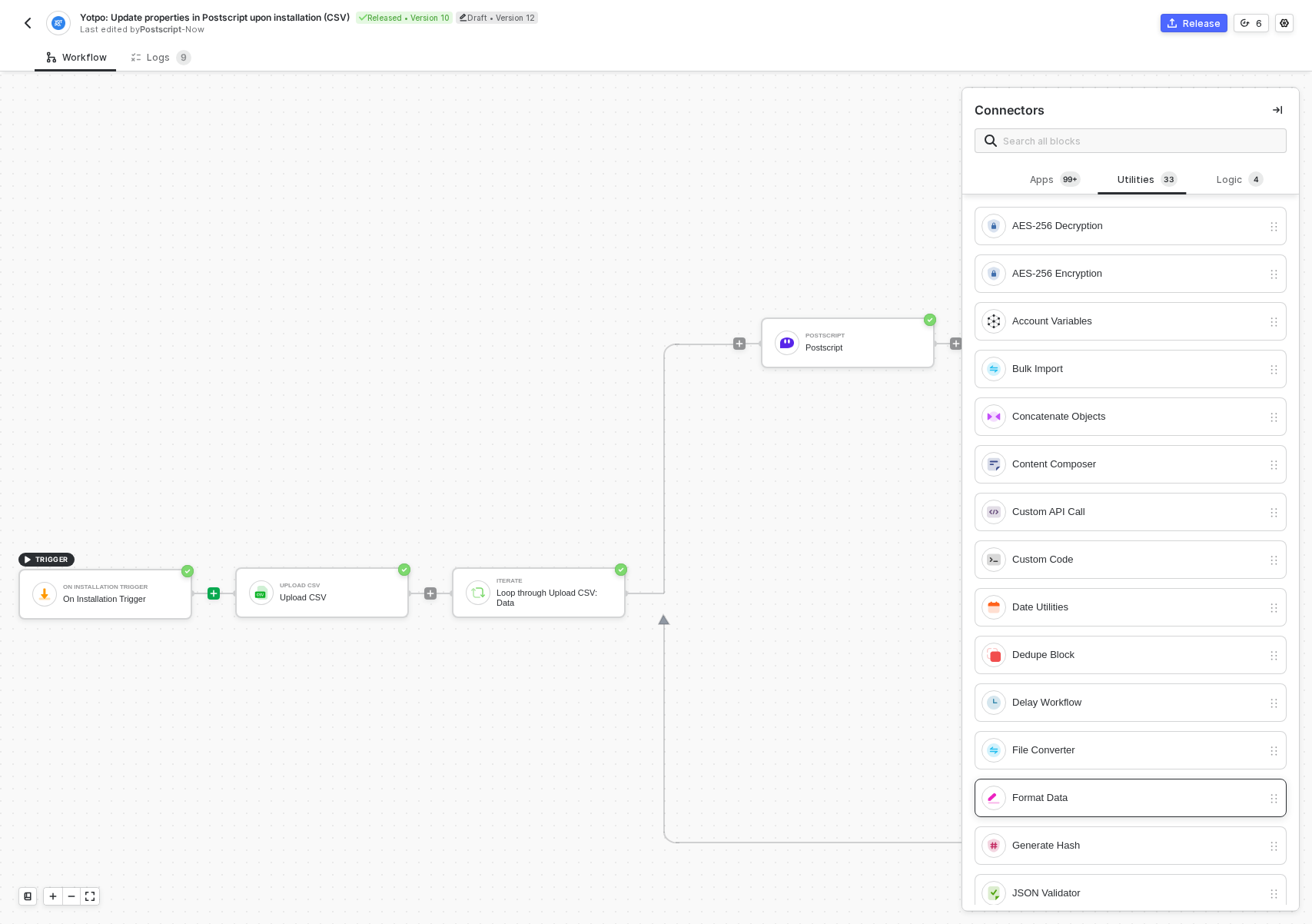
scroll to position [875, 0]
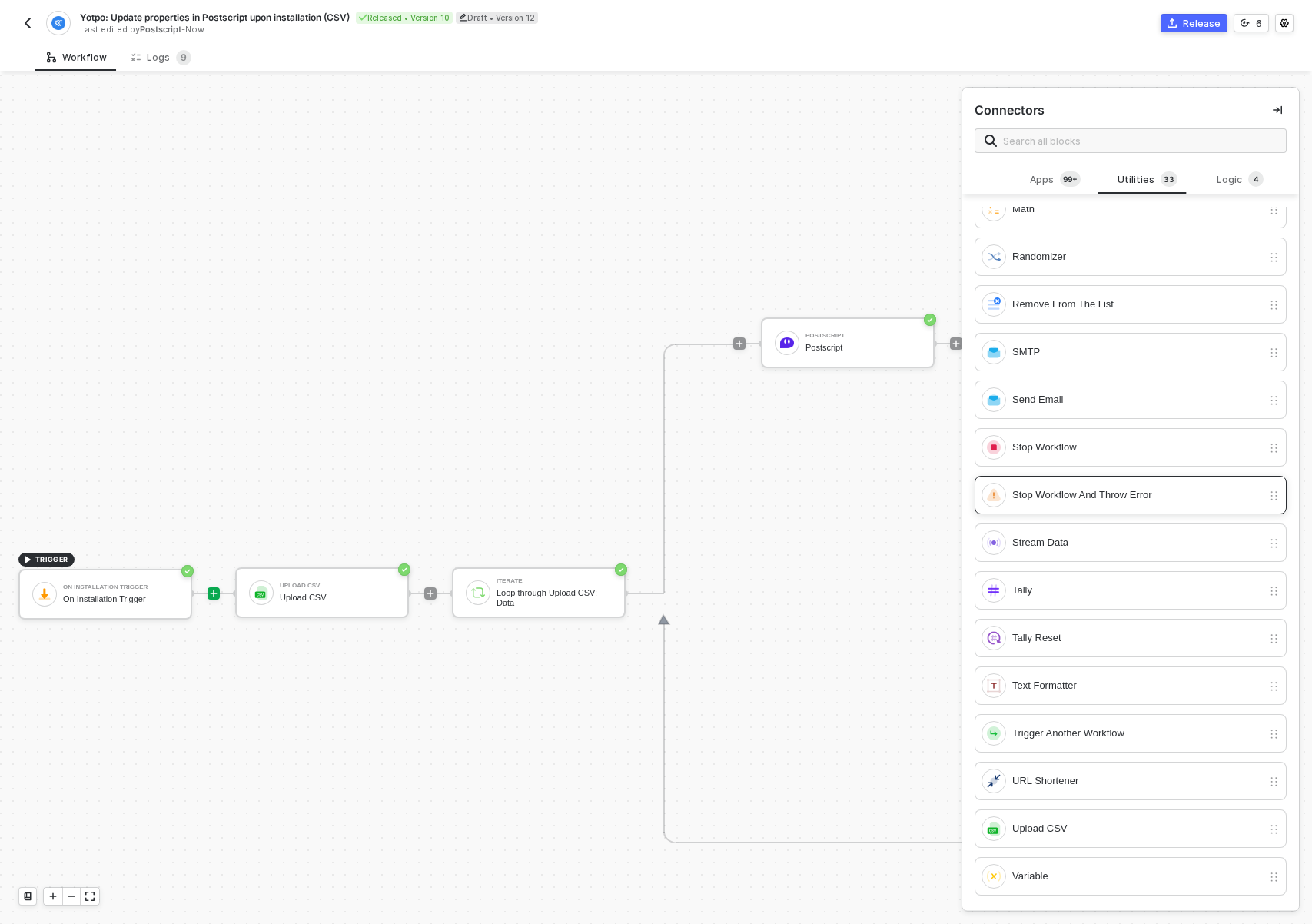
click at [1089, 502] on div "Stop Workflow And Throw Error" at bounding box center [1138, 494] width 250 height 17
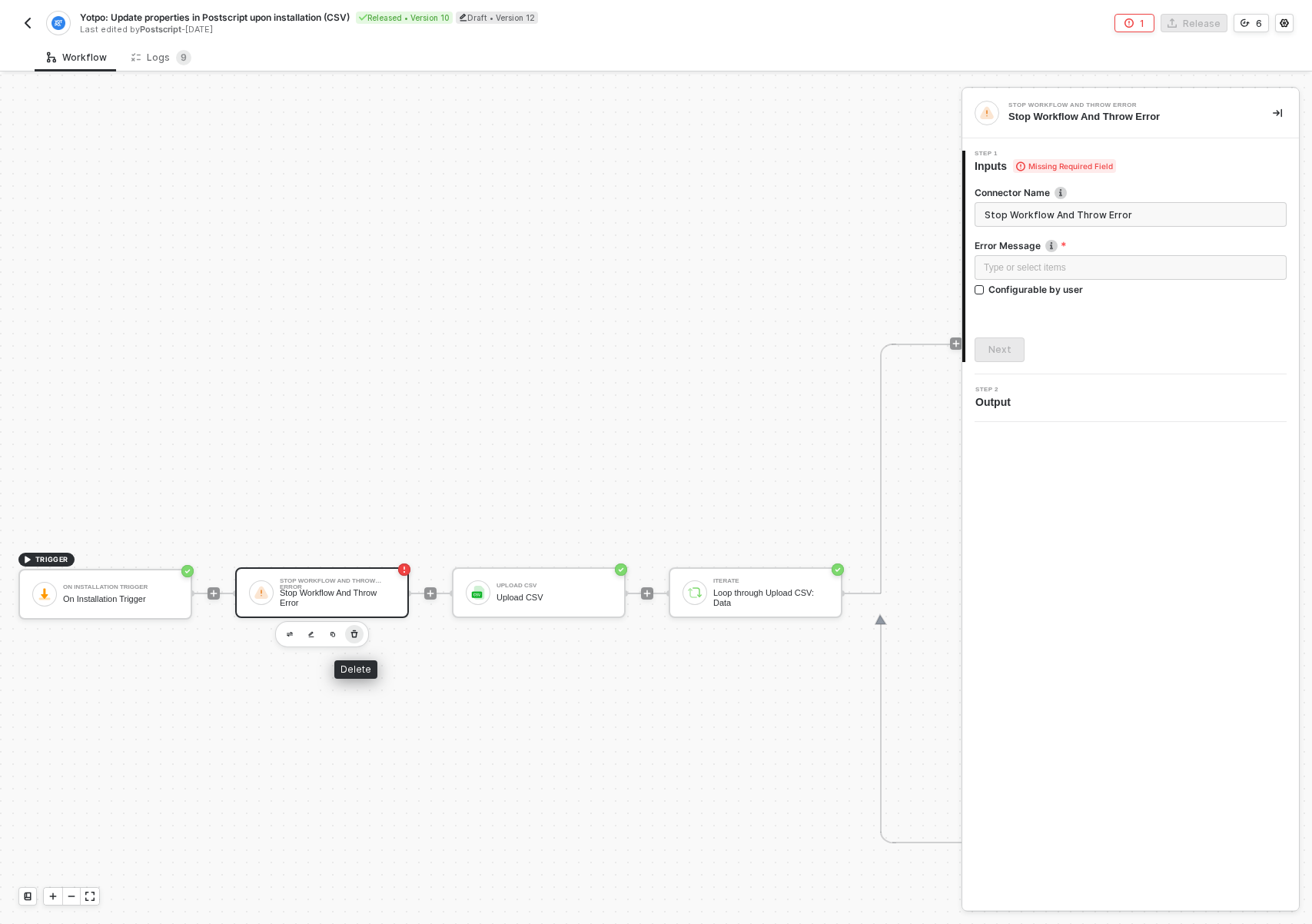
click at [355, 634] on icon "button" at bounding box center [354, 634] width 9 height 12
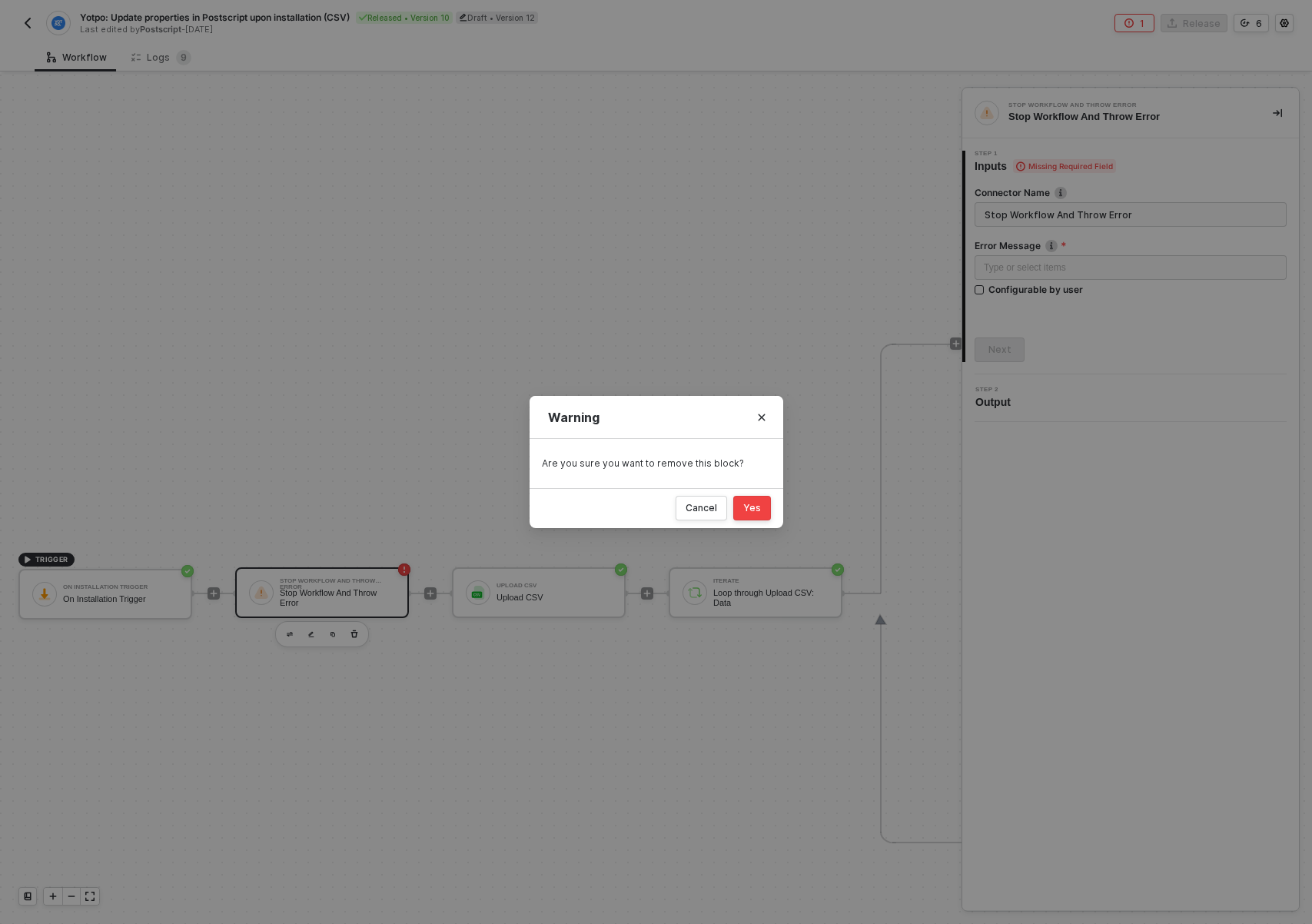
click at [757, 507] on div "Yes" at bounding box center [752, 508] width 18 height 12
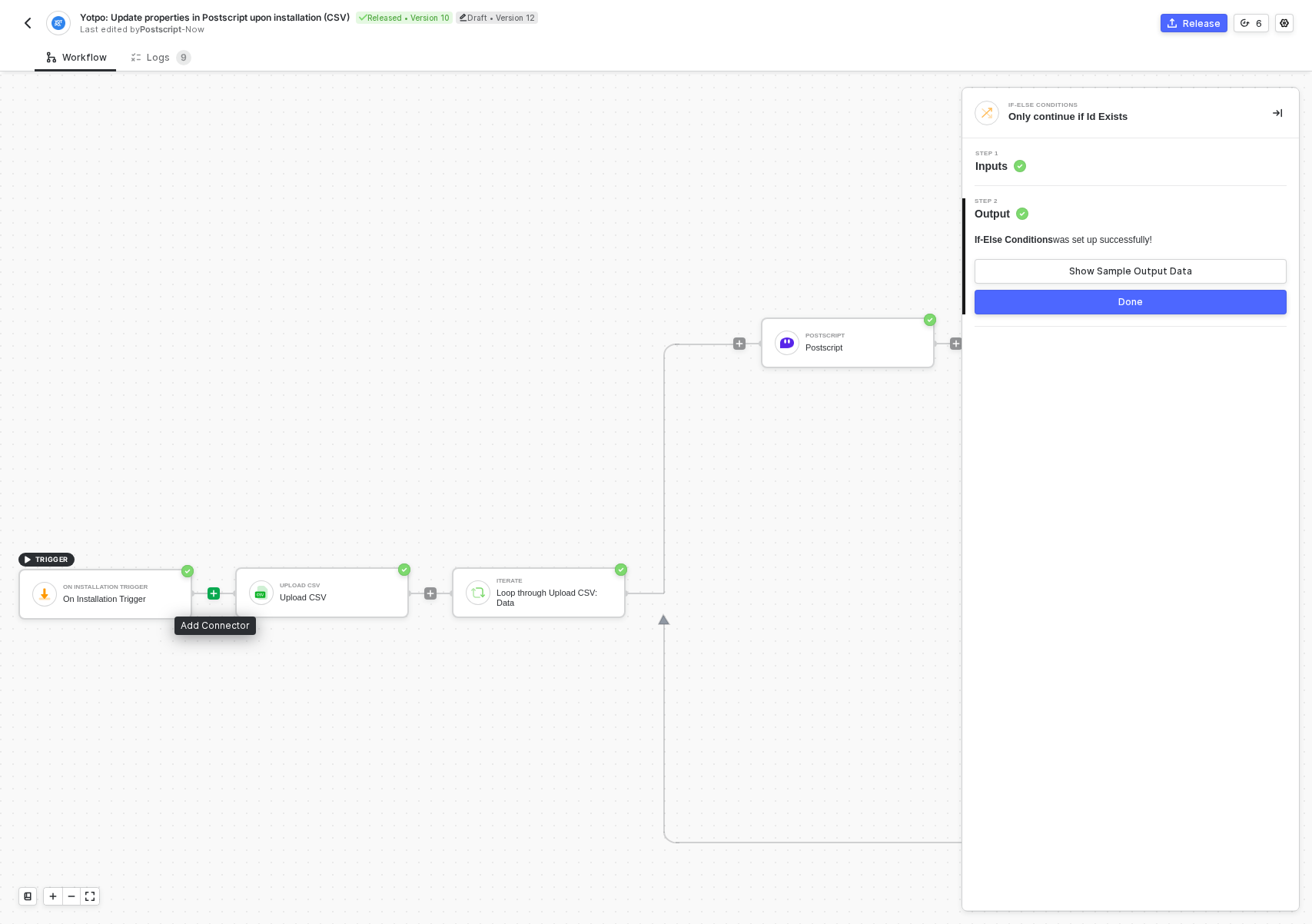
click at [215, 589] on icon "icon-play" at bounding box center [213, 593] width 9 height 9
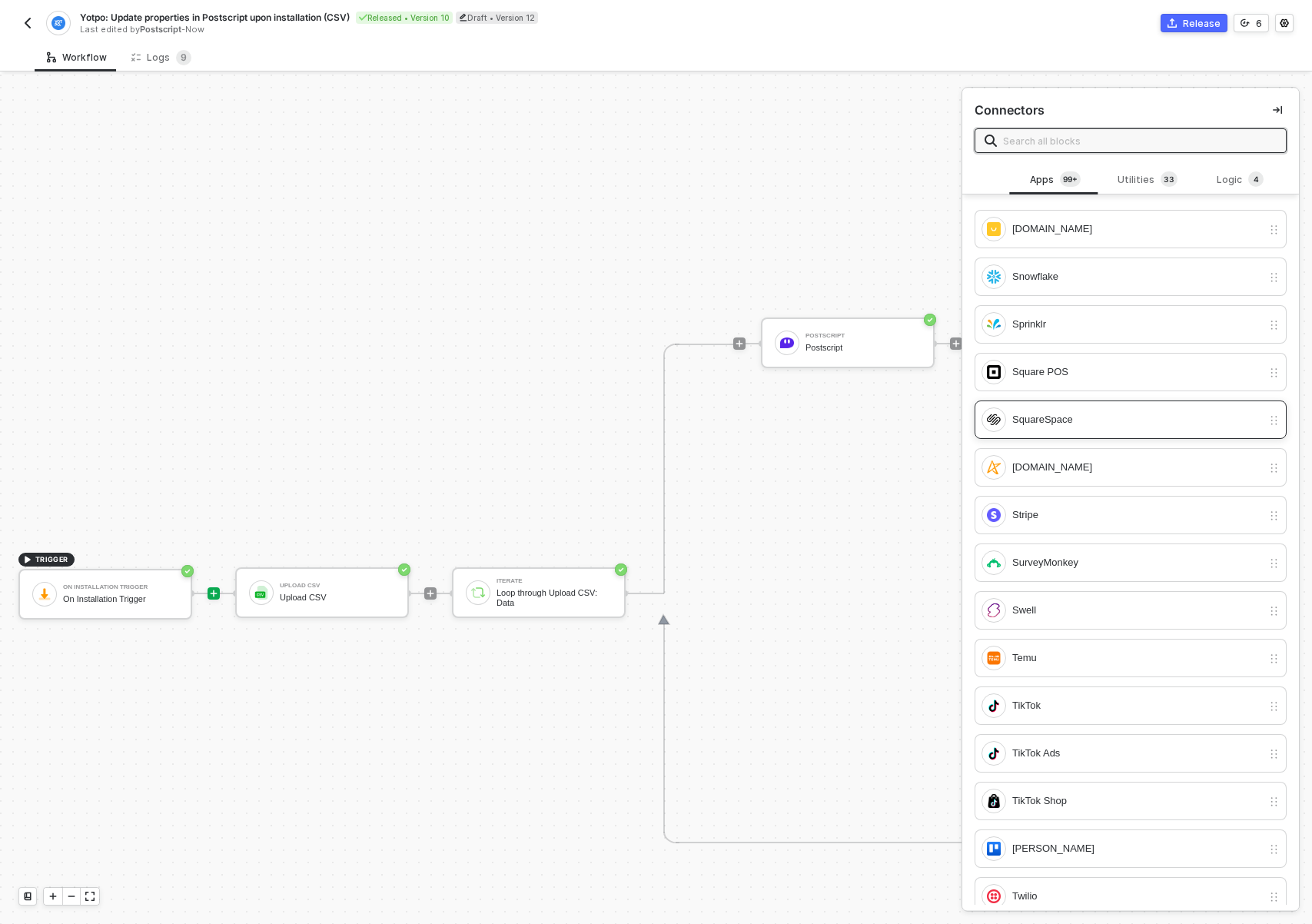
scroll to position [7107, 0]
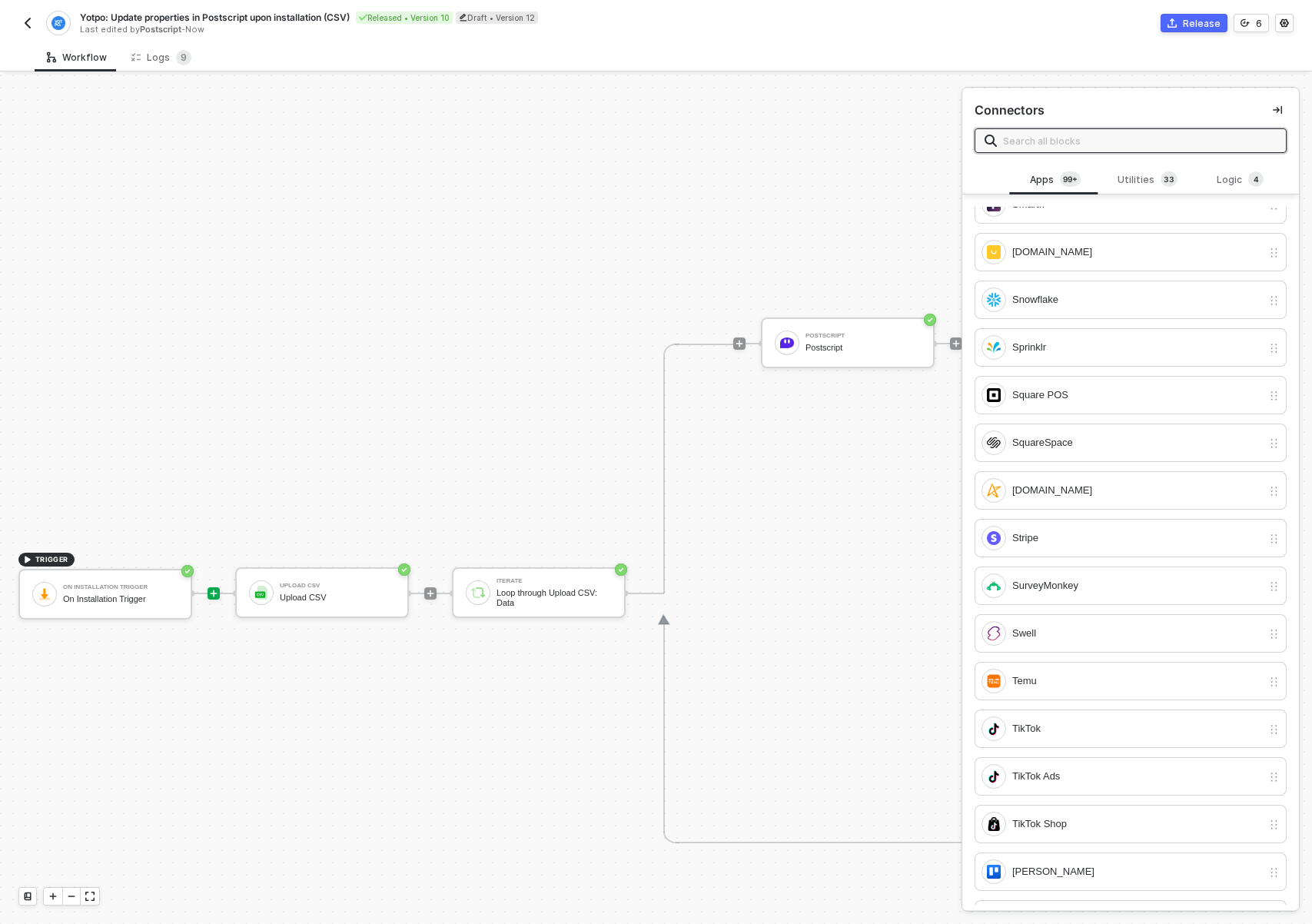
click at [406, 442] on div "TRIGGER On Installation Trigger On Installation Trigger Upload CSV Upload CSV I…" at bounding box center [1152, 593] width 2303 height 2077
click at [34, 25] on button "button" at bounding box center [27, 23] width 19 height 19
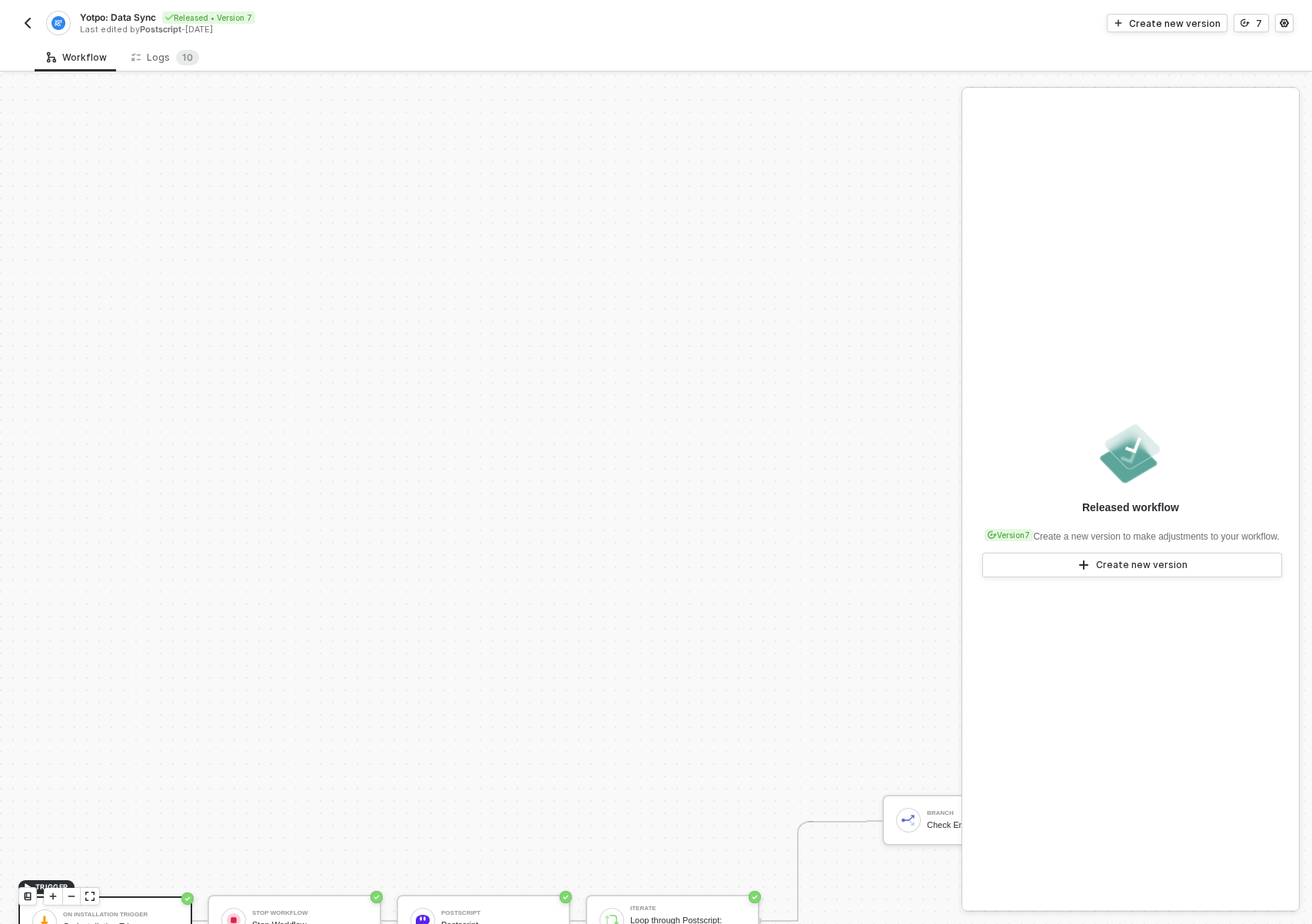
scroll to position [677, 0]
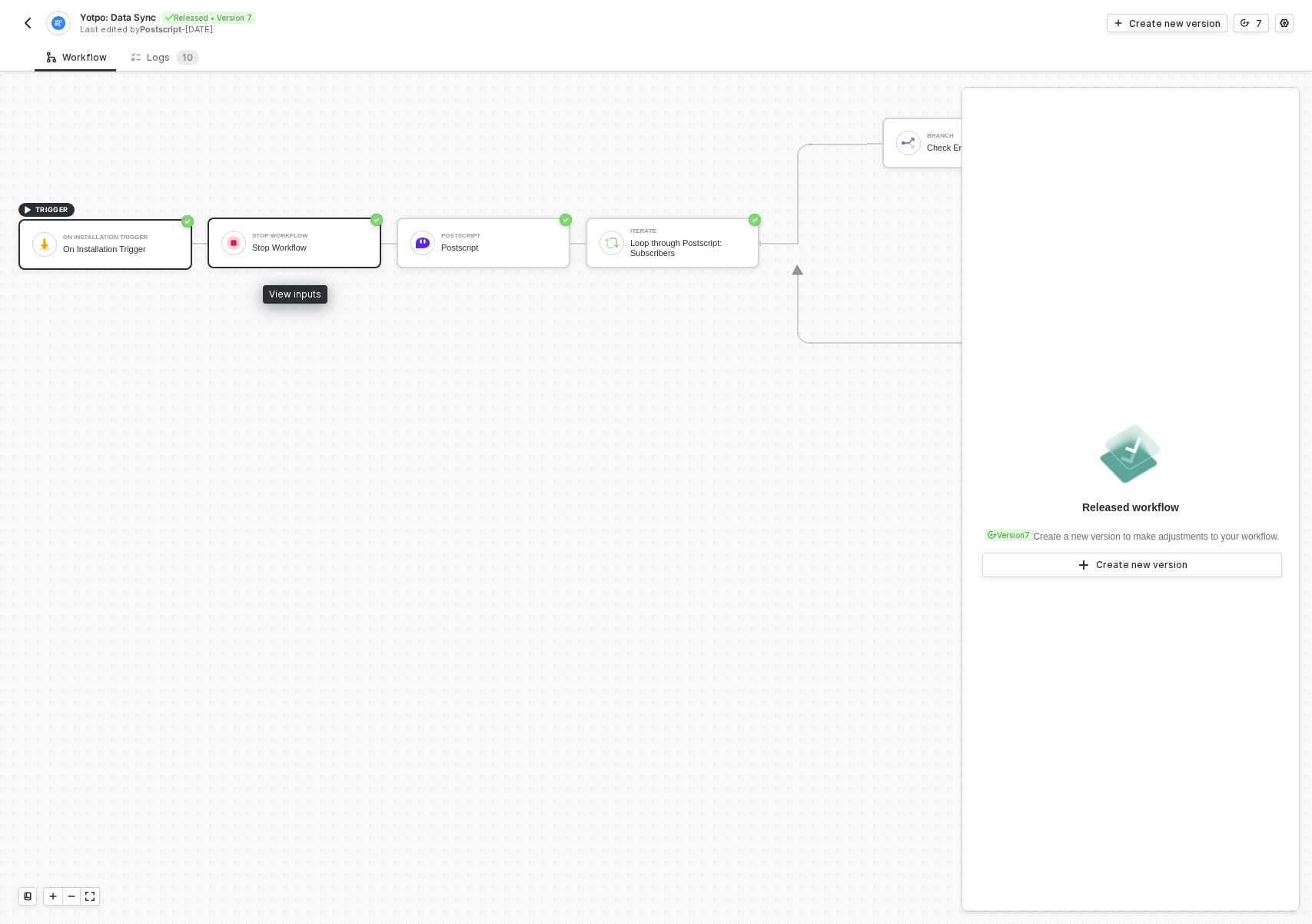
click at [334, 238] on div "Stop Workflow" at bounding box center [310, 236] width 115 height 6
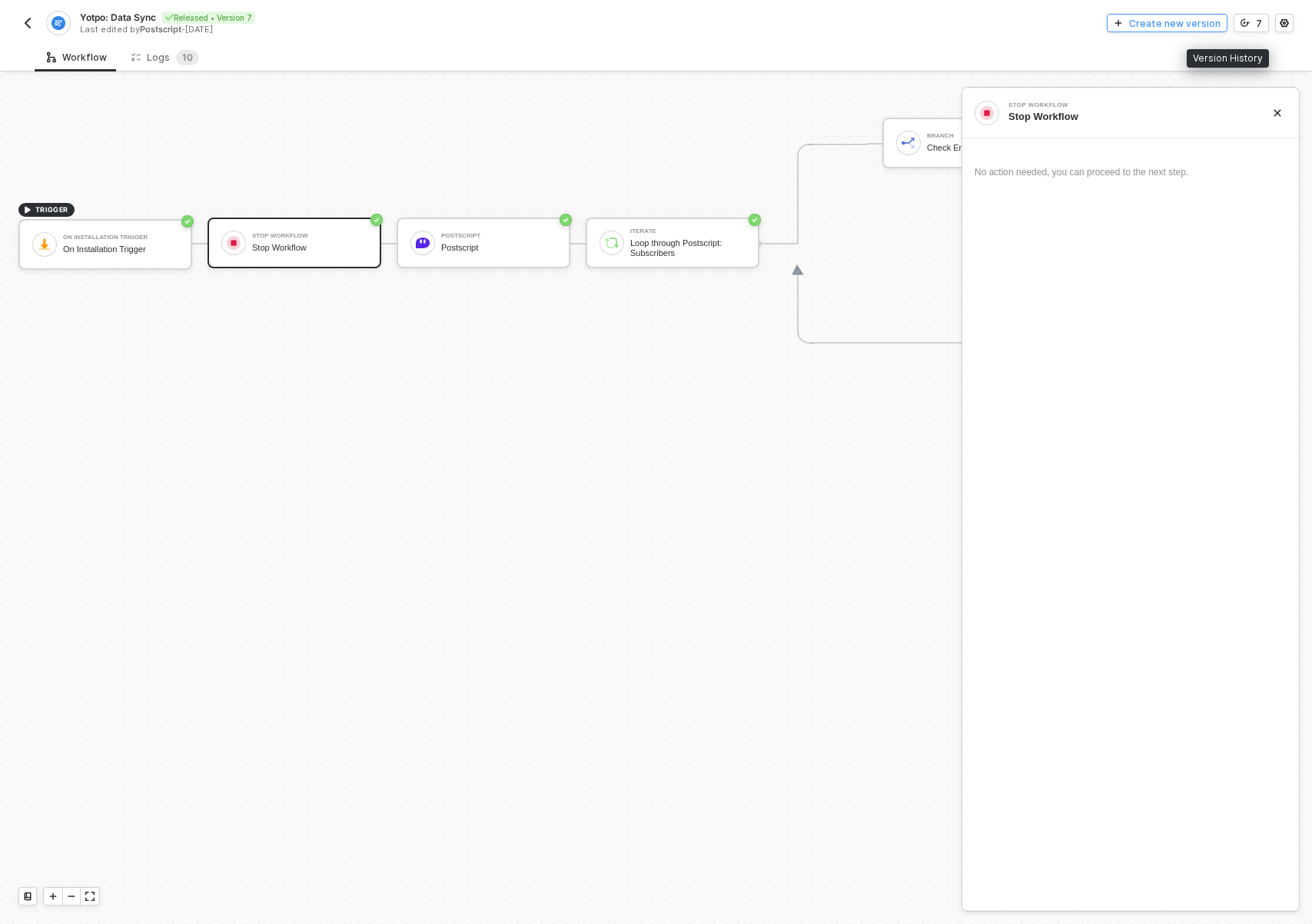
click at [1199, 25] on div "Create new version" at bounding box center [1175, 23] width 91 height 13
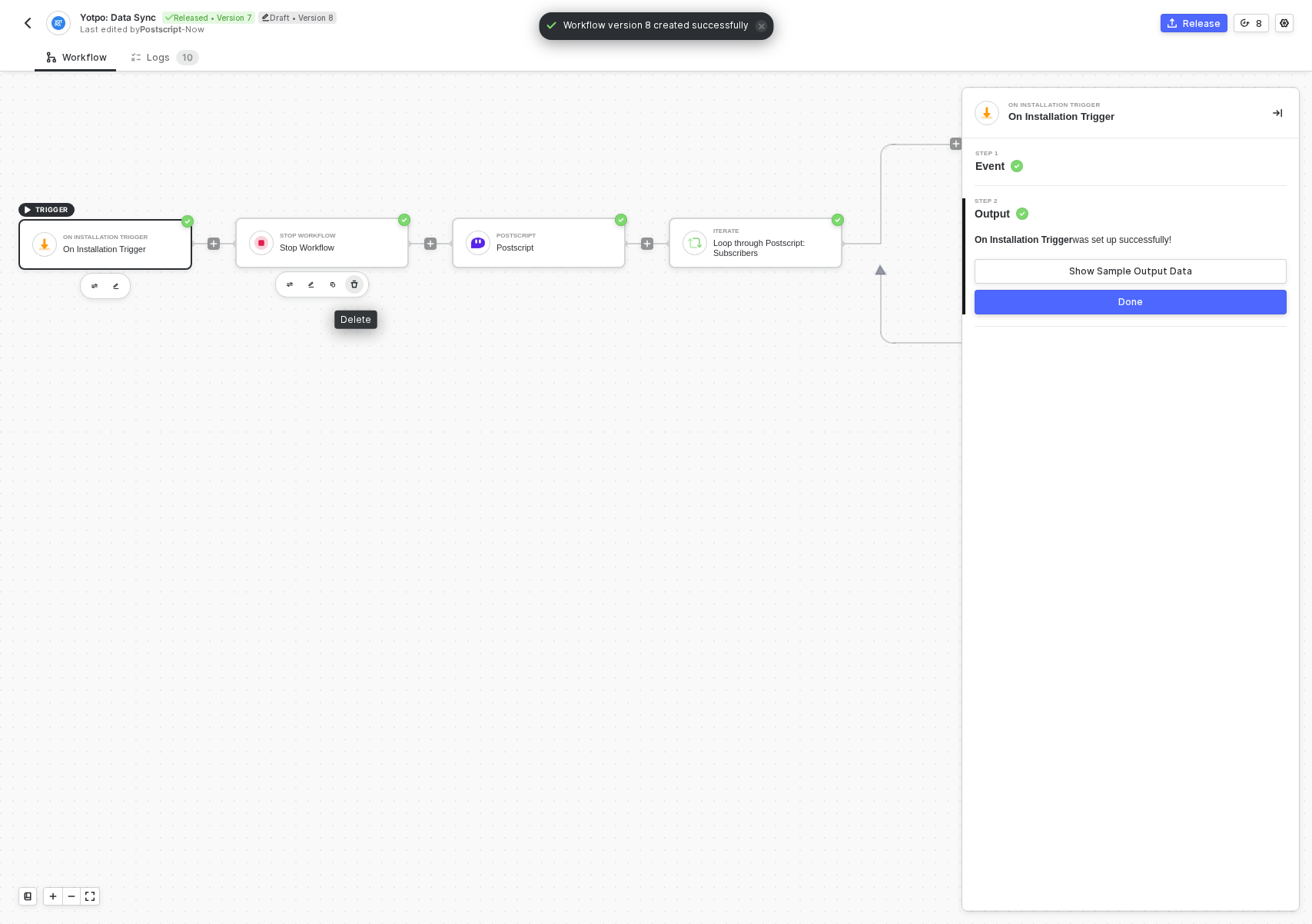
click at [355, 281] on icon "button" at bounding box center [354, 284] width 9 height 12
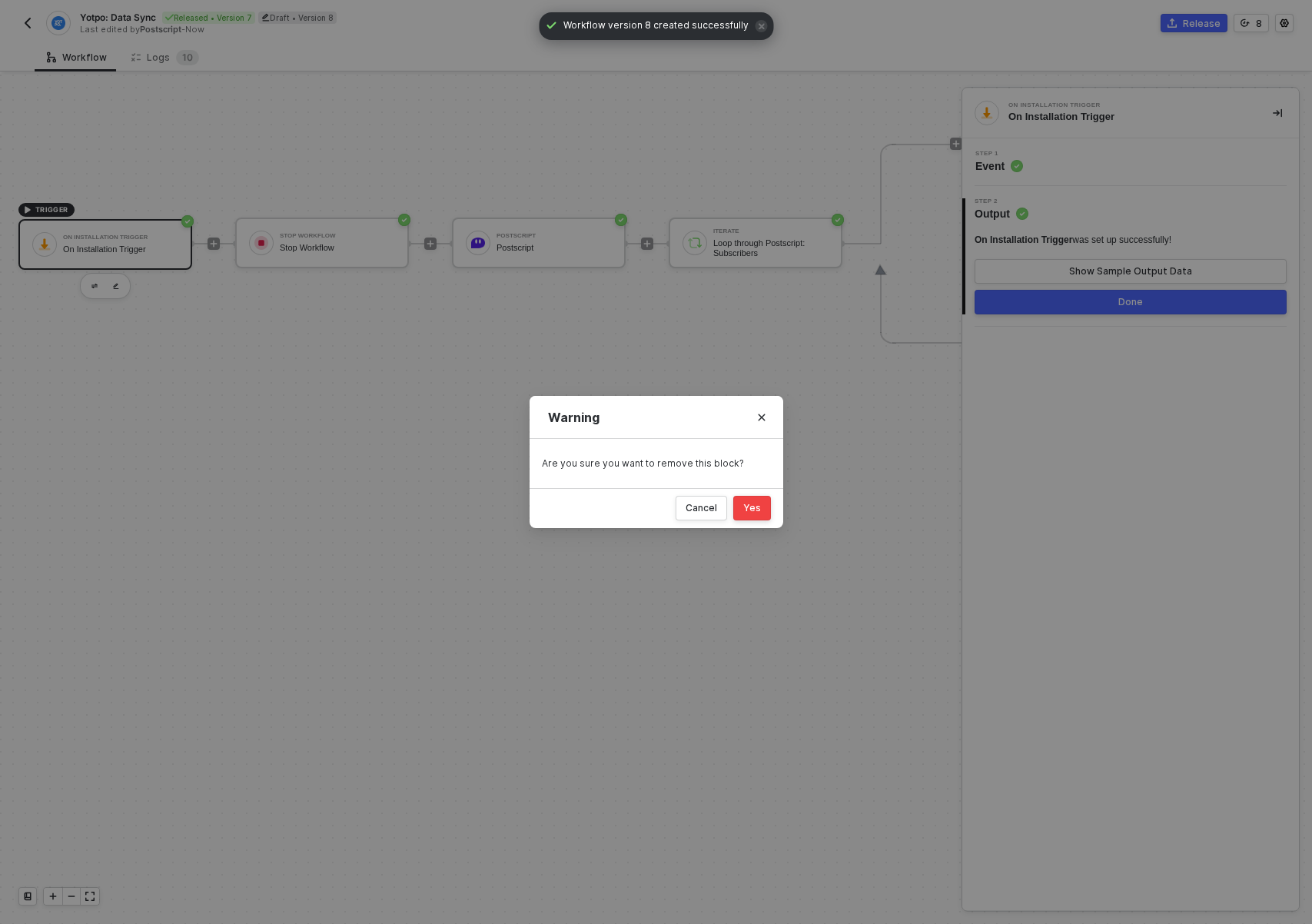
click at [761, 512] on button "Yes" at bounding box center [752, 508] width 38 height 25
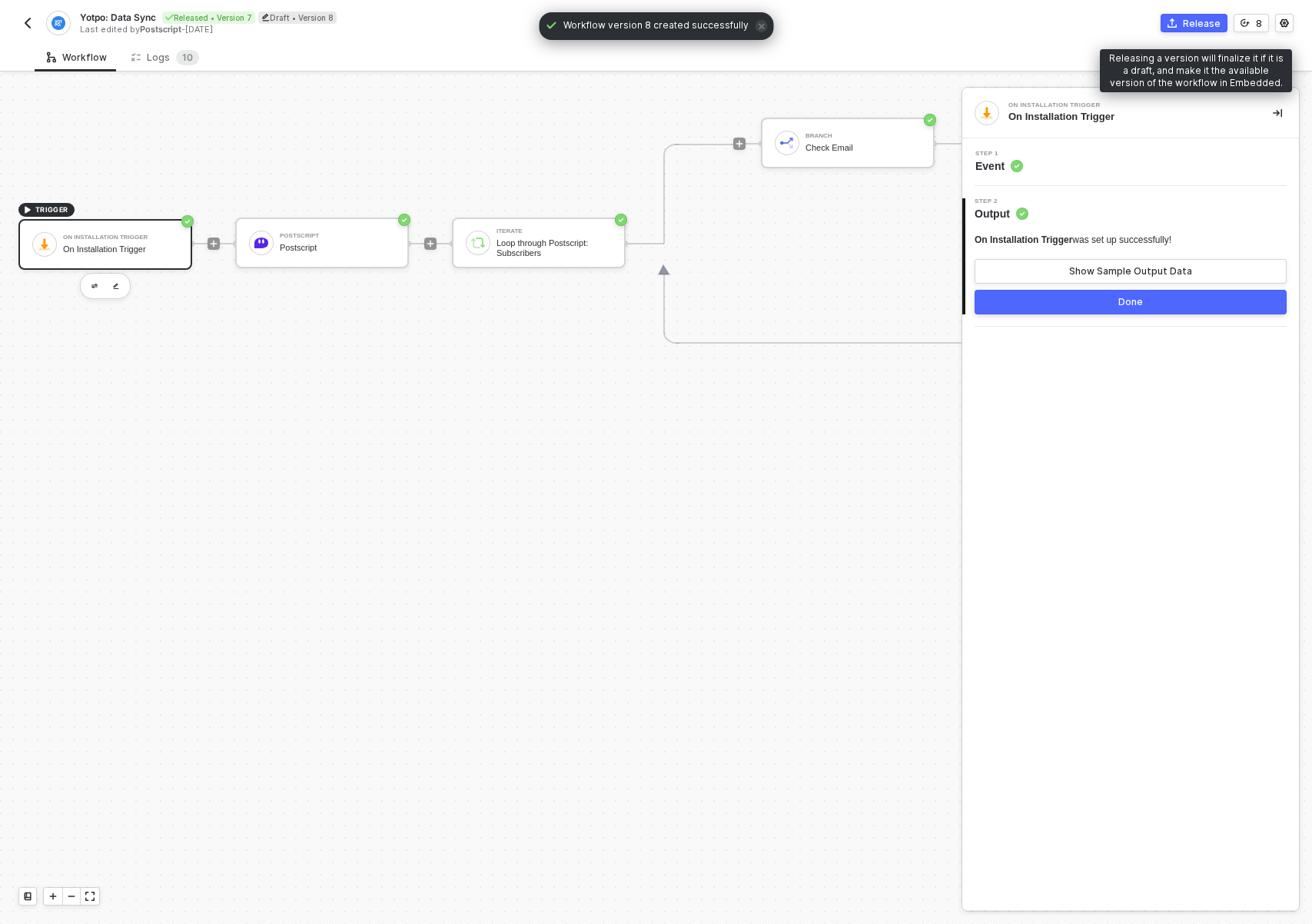
click at [1190, 21] on div "Release" at bounding box center [1202, 23] width 38 height 13
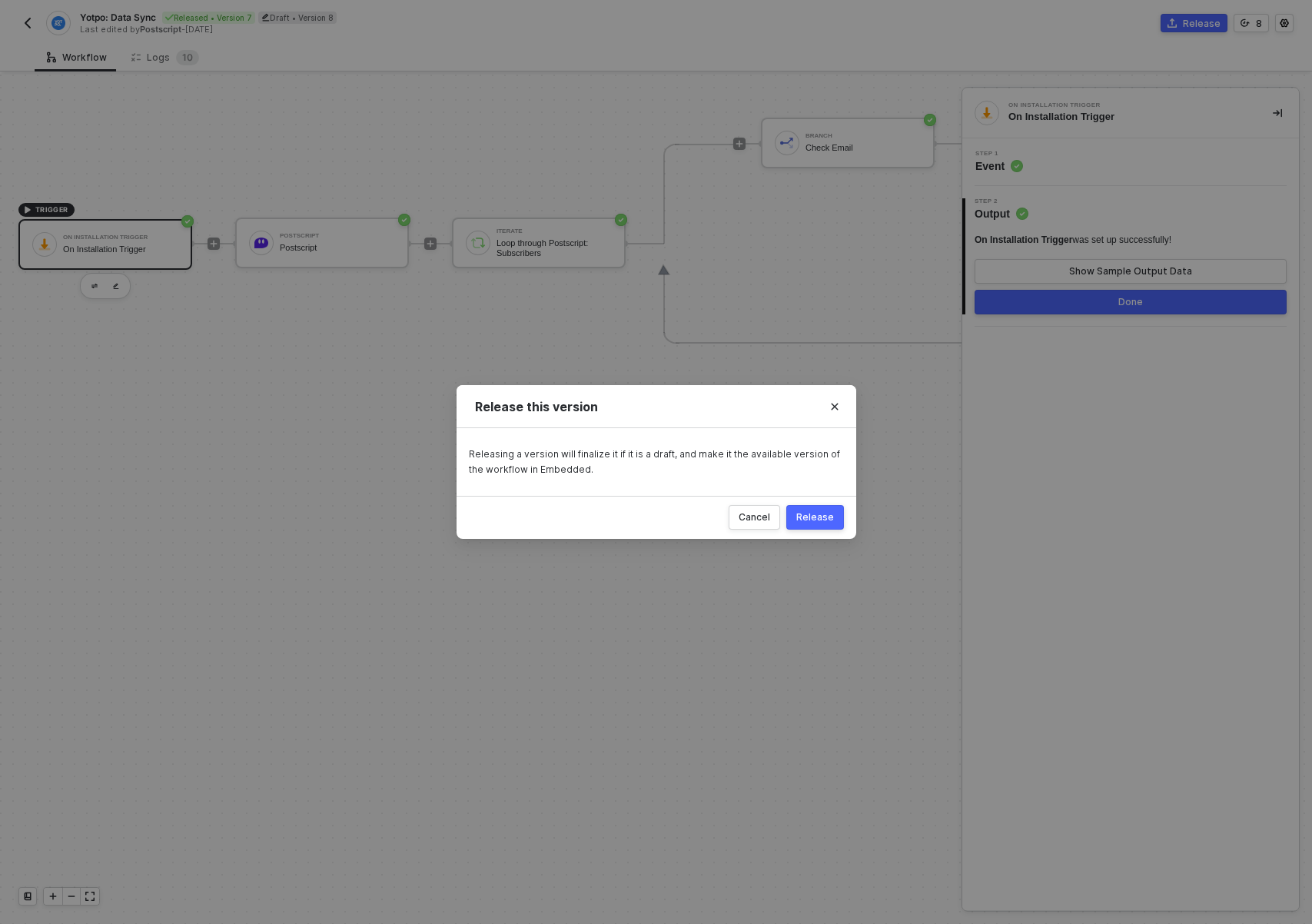
click at [818, 522] on button "Release" at bounding box center [815, 517] width 58 height 25
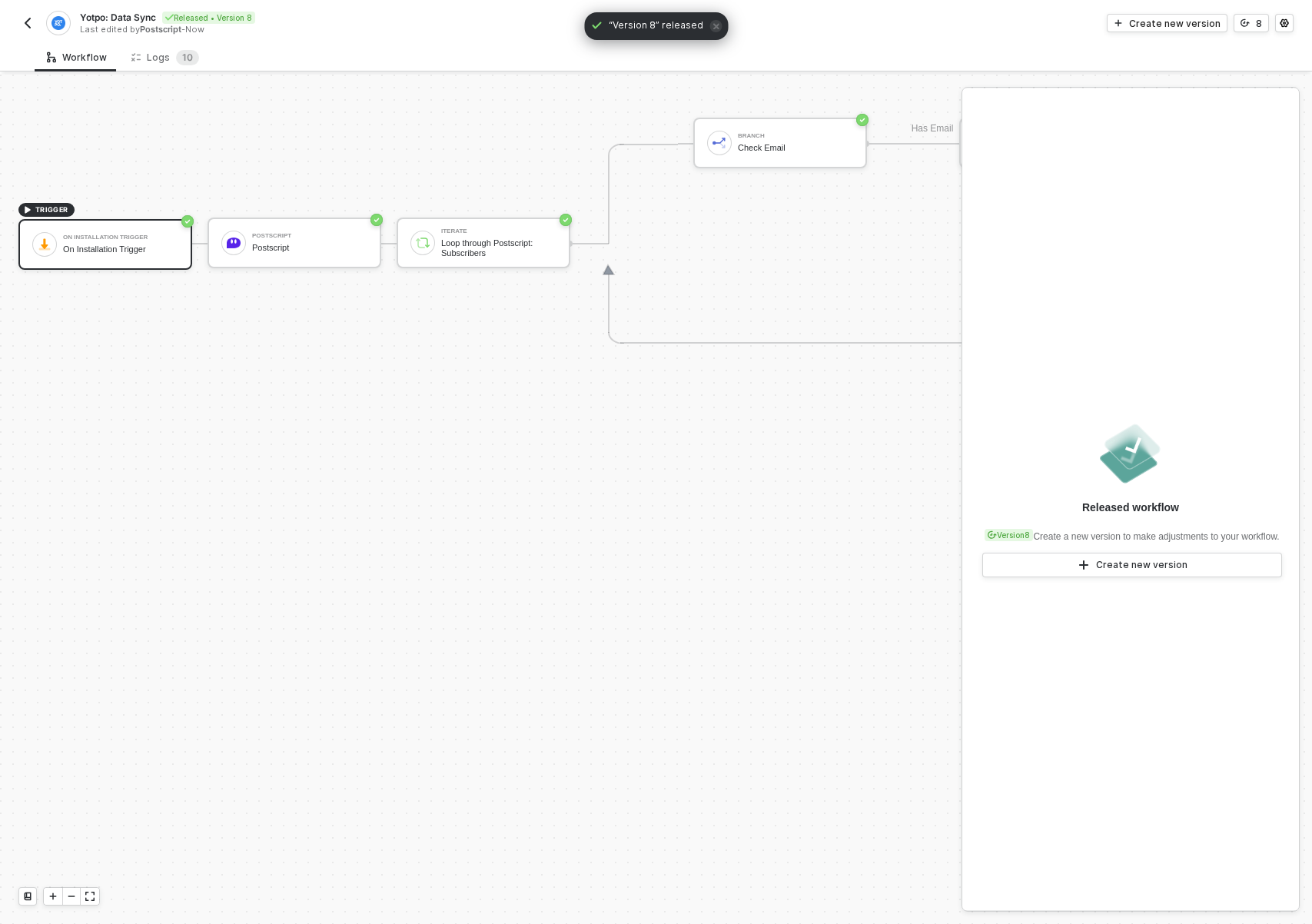
click at [713, 535] on div "TRIGGER On Installation Trigger On Installation Trigger Postscript Postscript I…" at bounding box center [840, 243] width 1681 height 1692
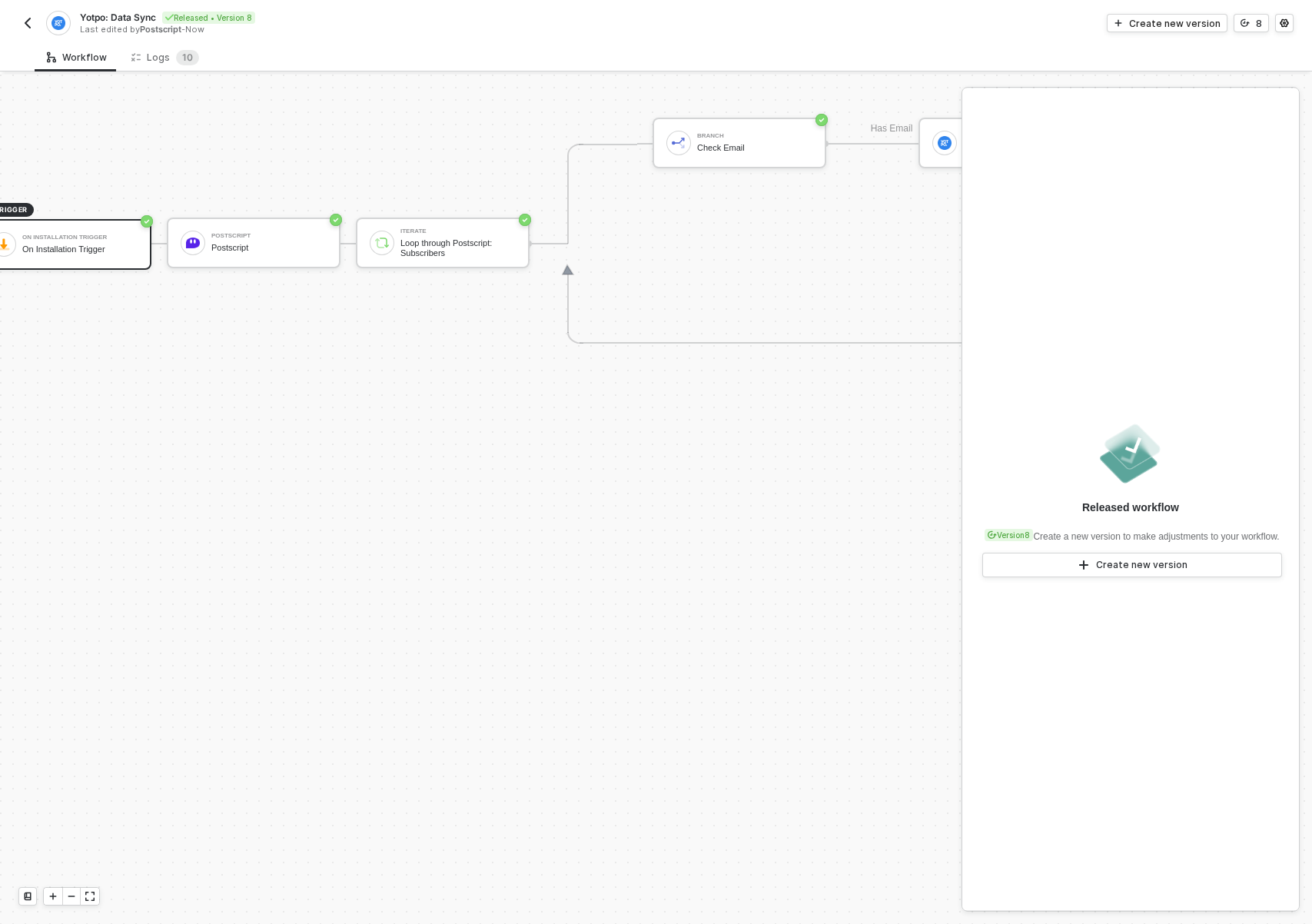
scroll to position [677, 0]
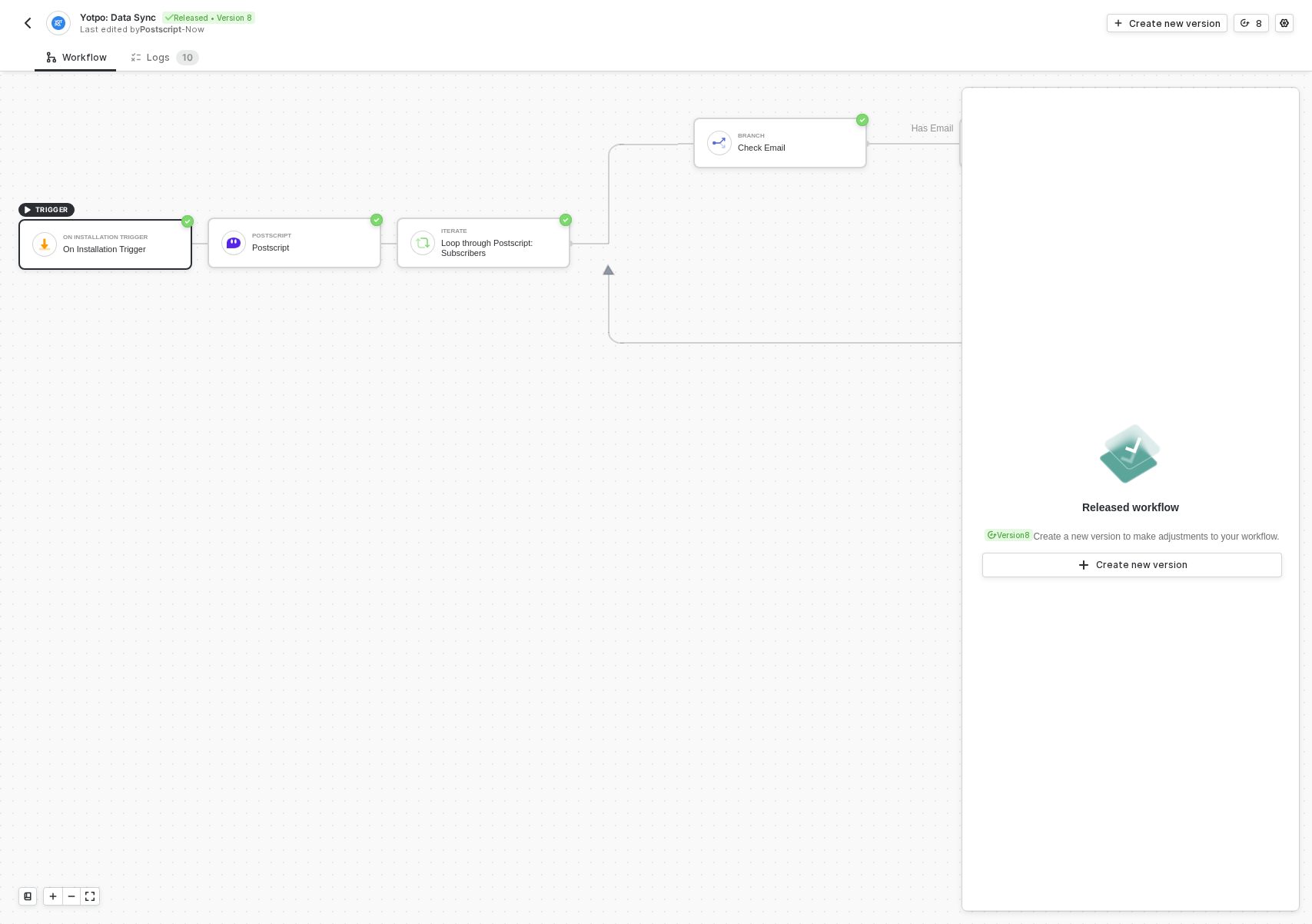
click at [30, 19] on img "button" at bounding box center [27, 23] width 12 height 12
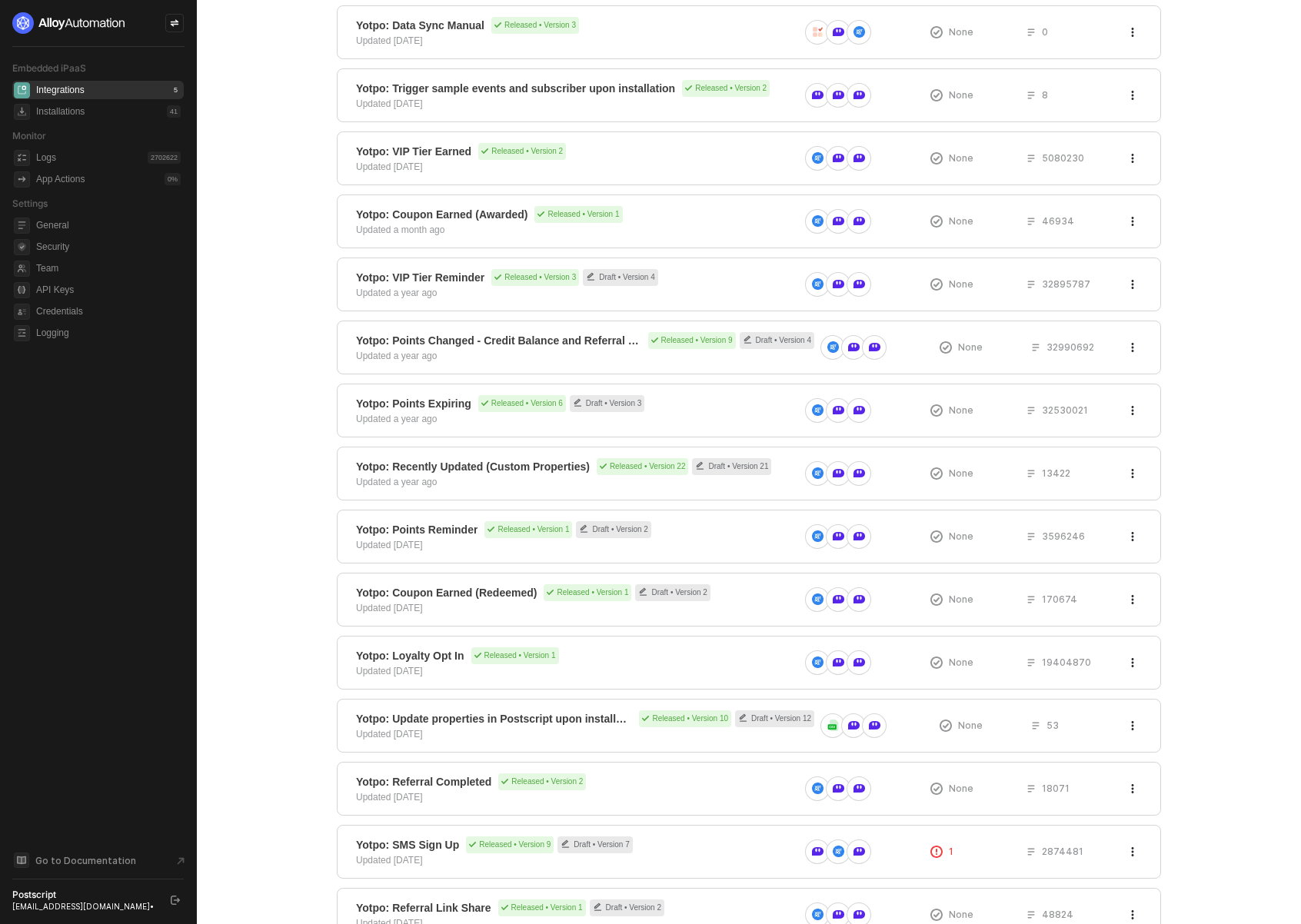
scroll to position [244, 0]
